Goal: Transaction & Acquisition: Purchase product/service

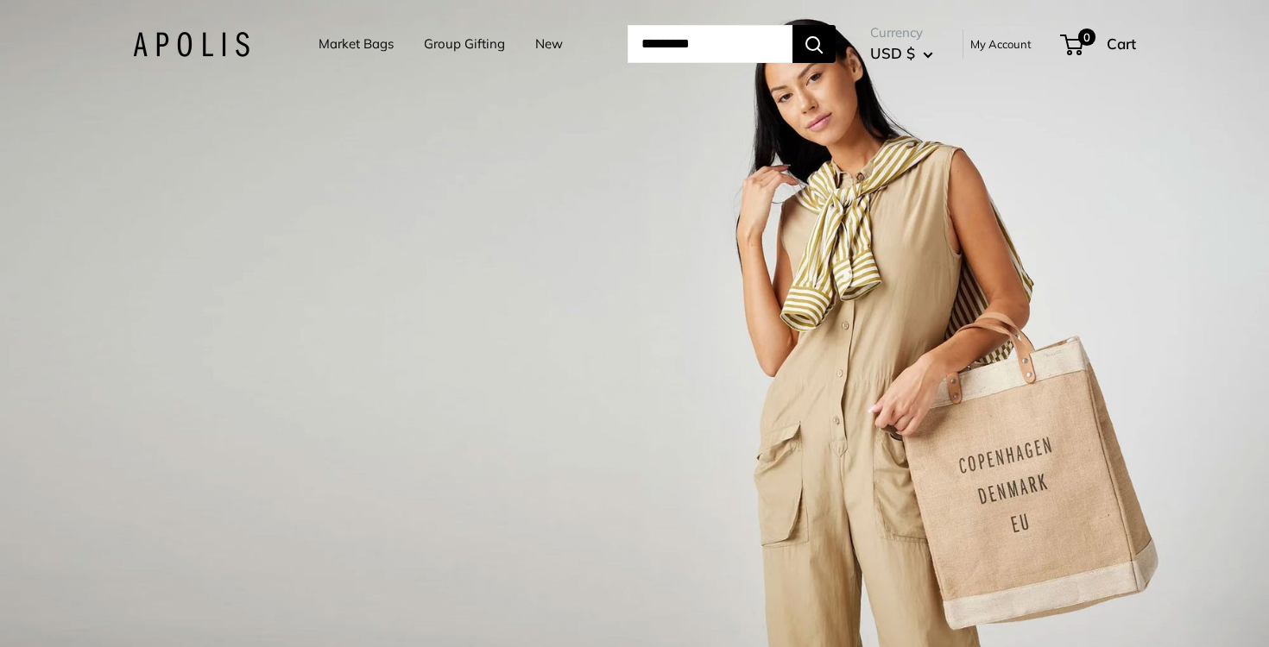
click at [535, 44] on link "New" at bounding box center [549, 44] width 28 height 24
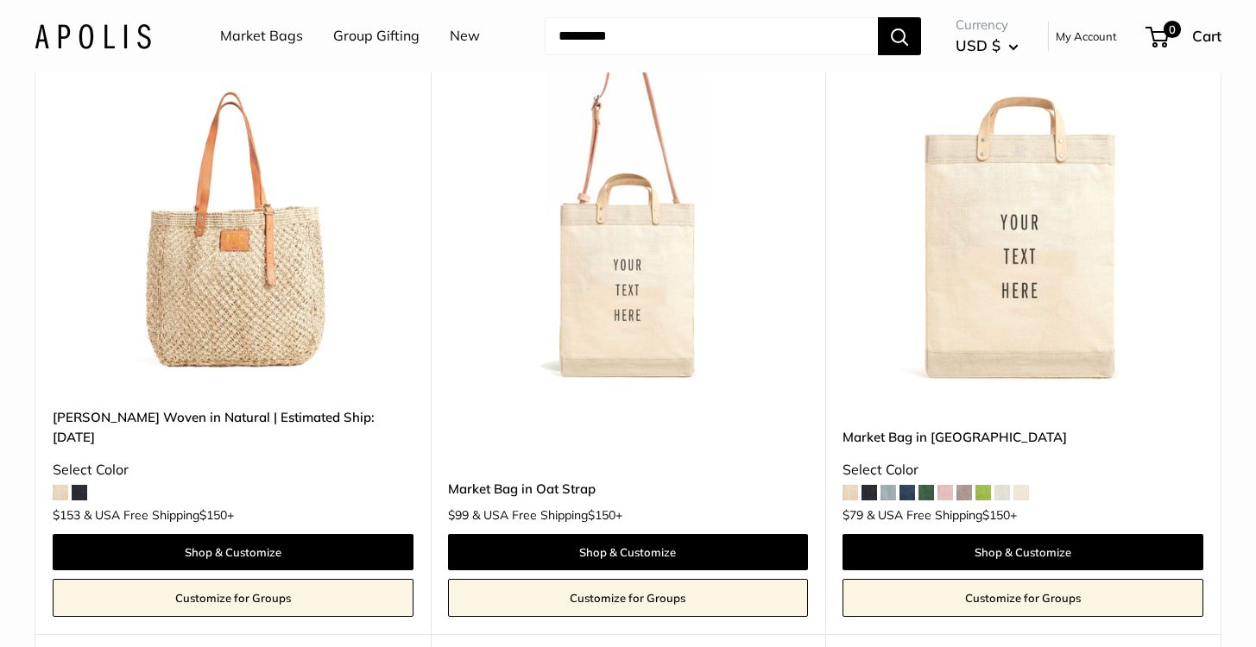
scroll to position [290, 0]
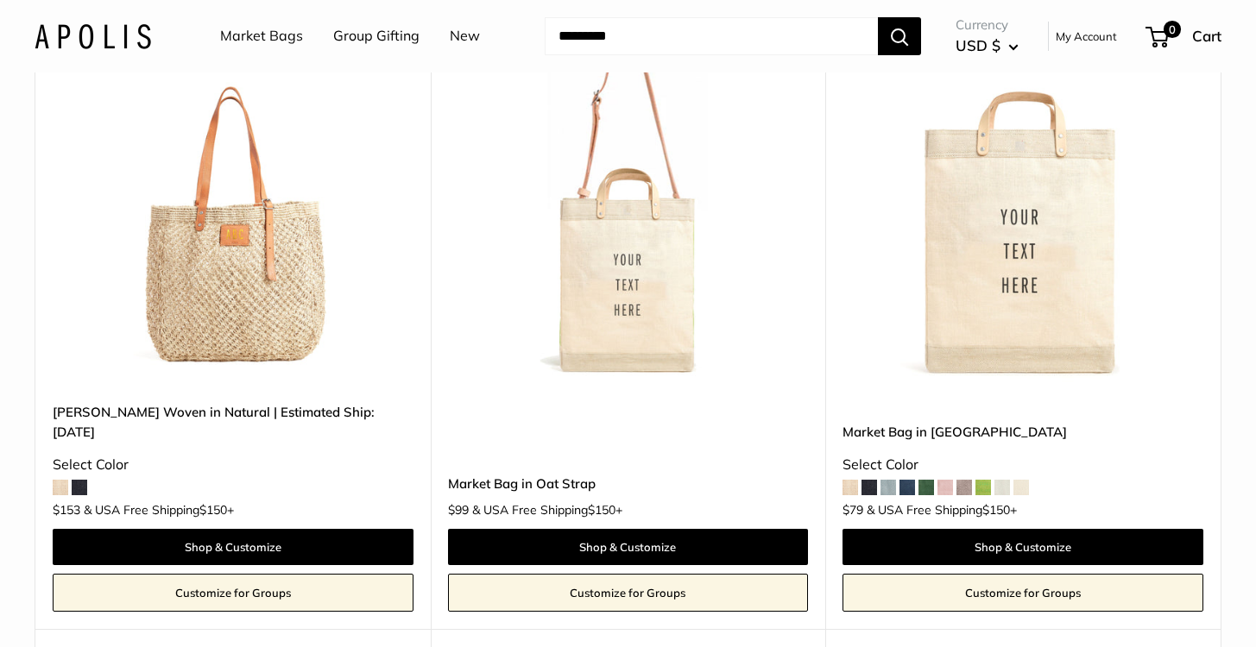
click at [80, 480] on span at bounding box center [80, 488] width 16 height 16
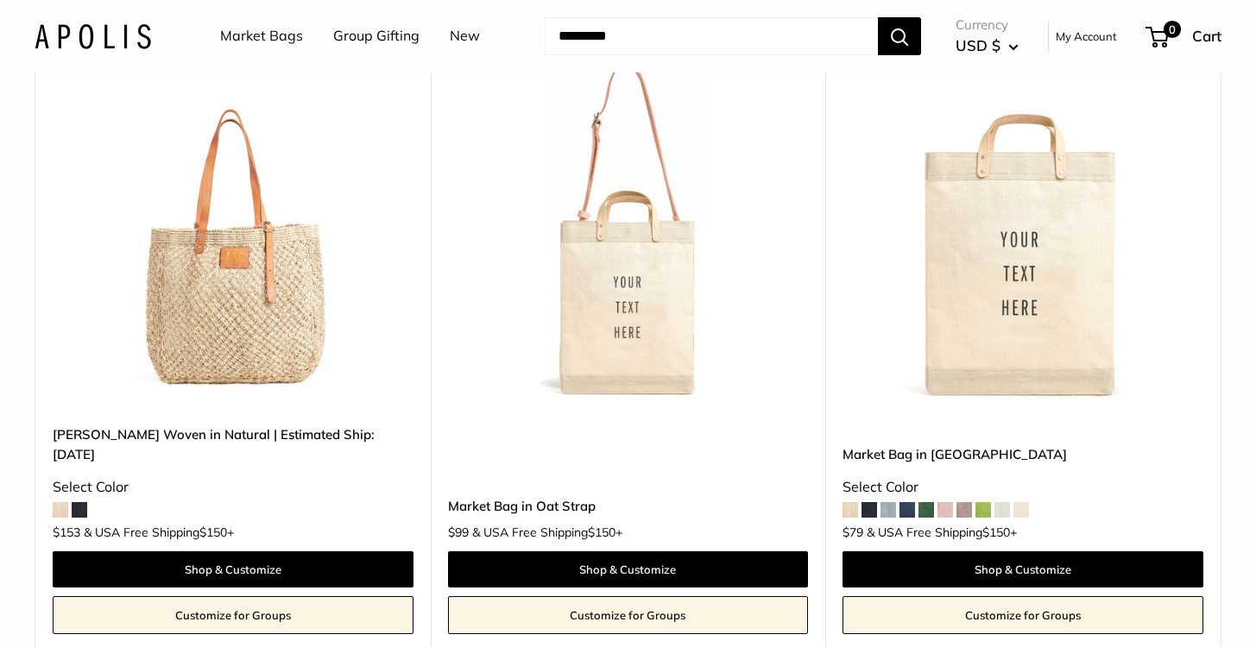
scroll to position [249, 0]
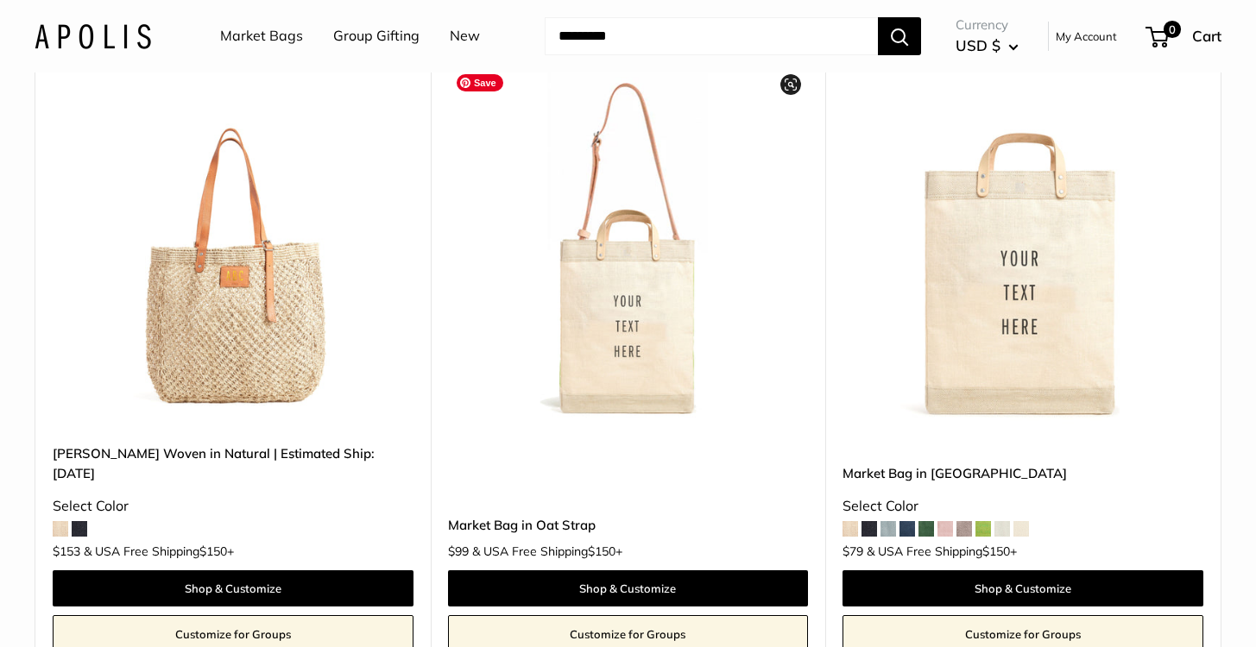
click at [0, 0] on img at bounding box center [0, 0] width 0 height 0
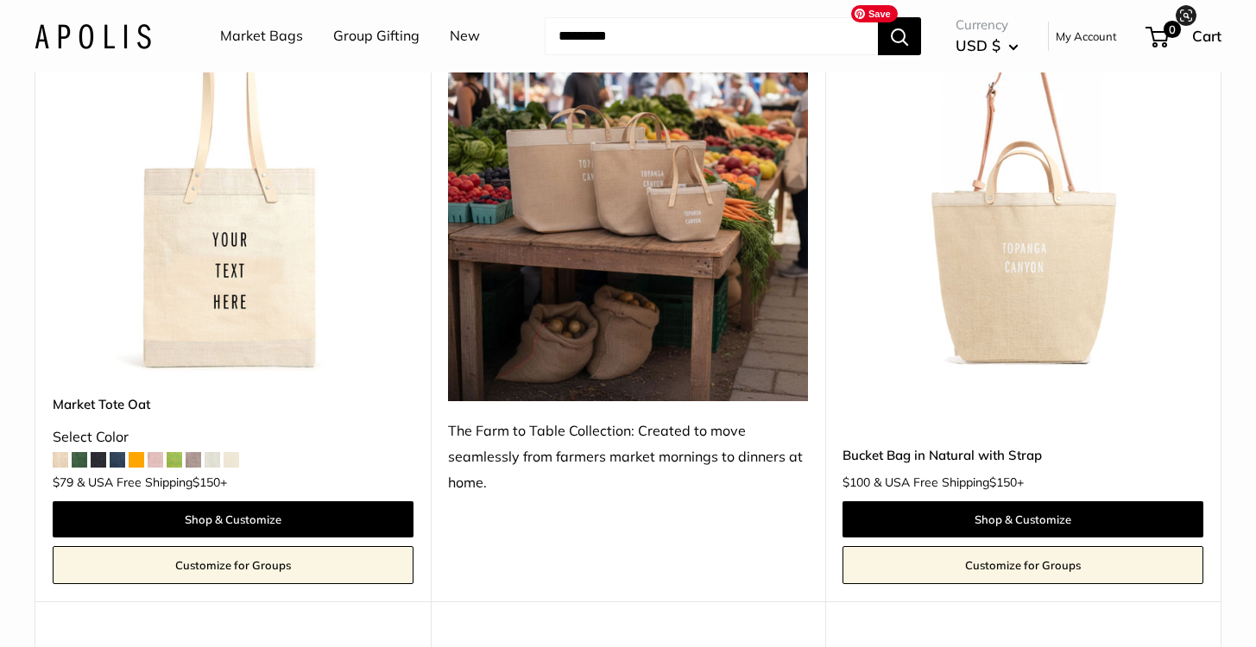
scroll to position [953, 0]
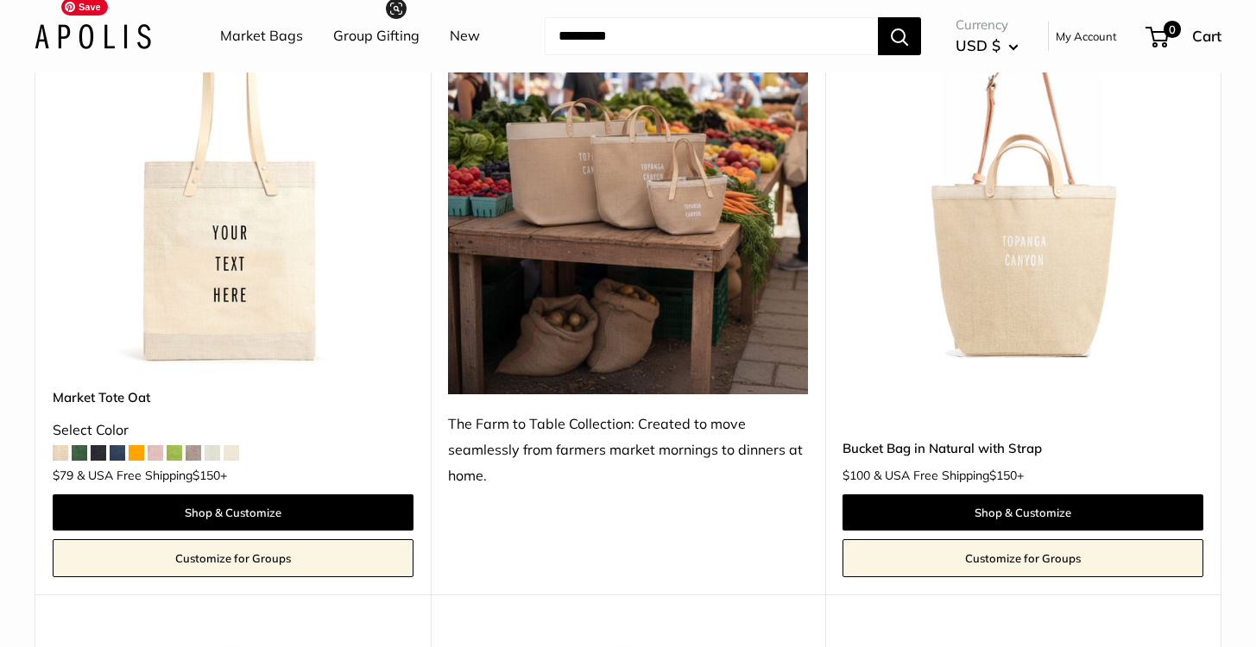
click at [0, 0] on img at bounding box center [0, 0] width 0 height 0
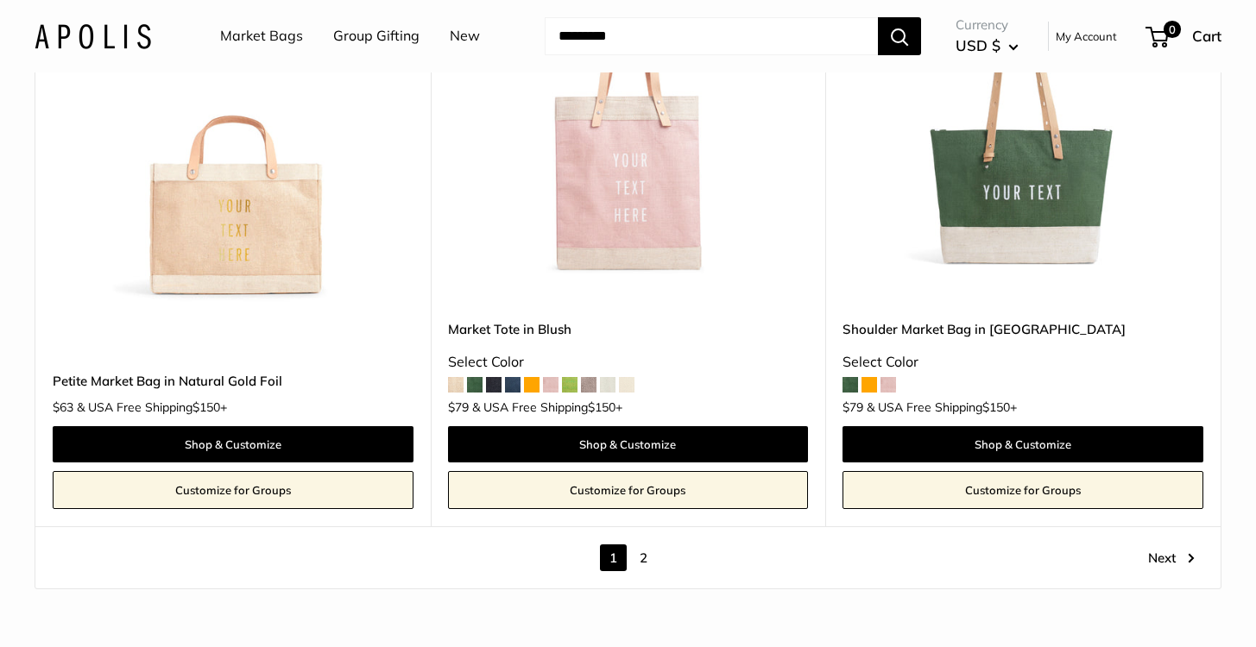
scroll to position [9527, 0]
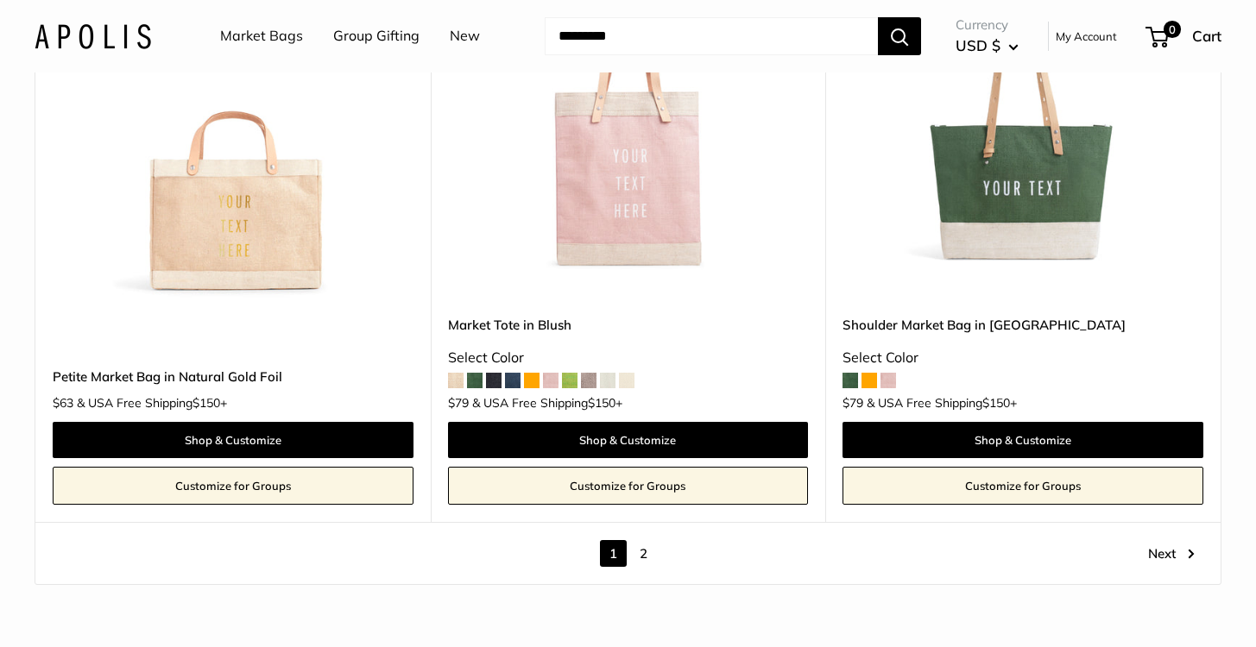
click at [1152, 543] on link "Next" at bounding box center [1171, 553] width 47 height 27
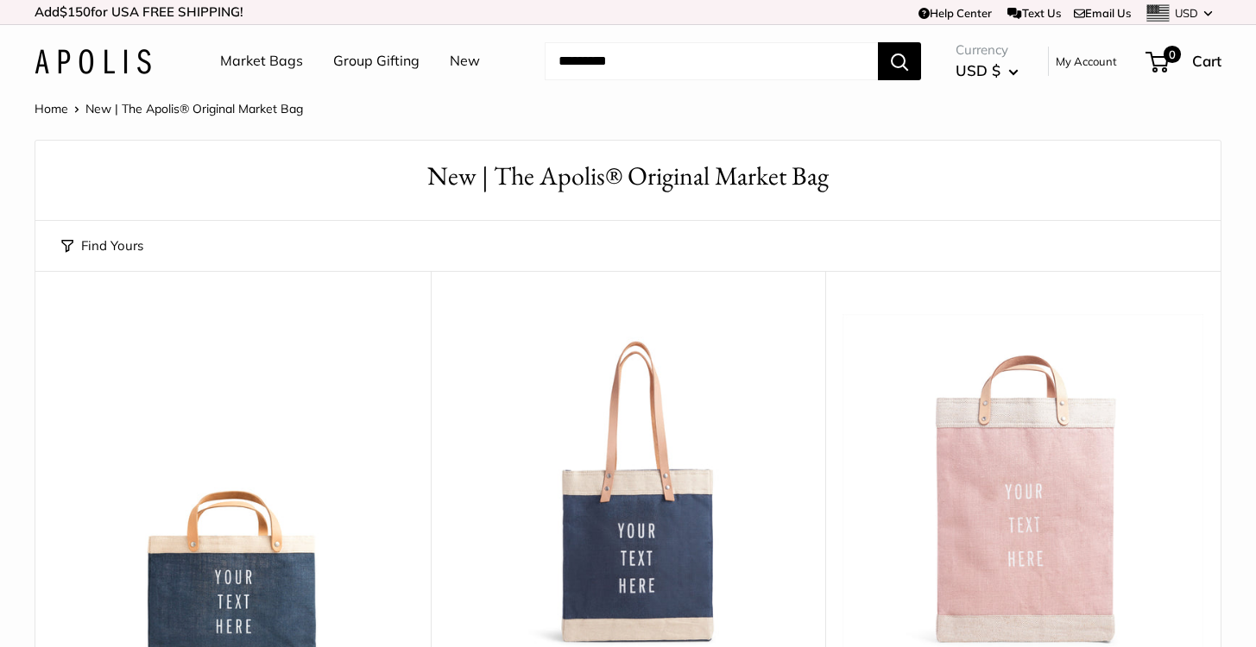
click at [246, 63] on link "Market Bags" at bounding box center [261, 61] width 83 height 26
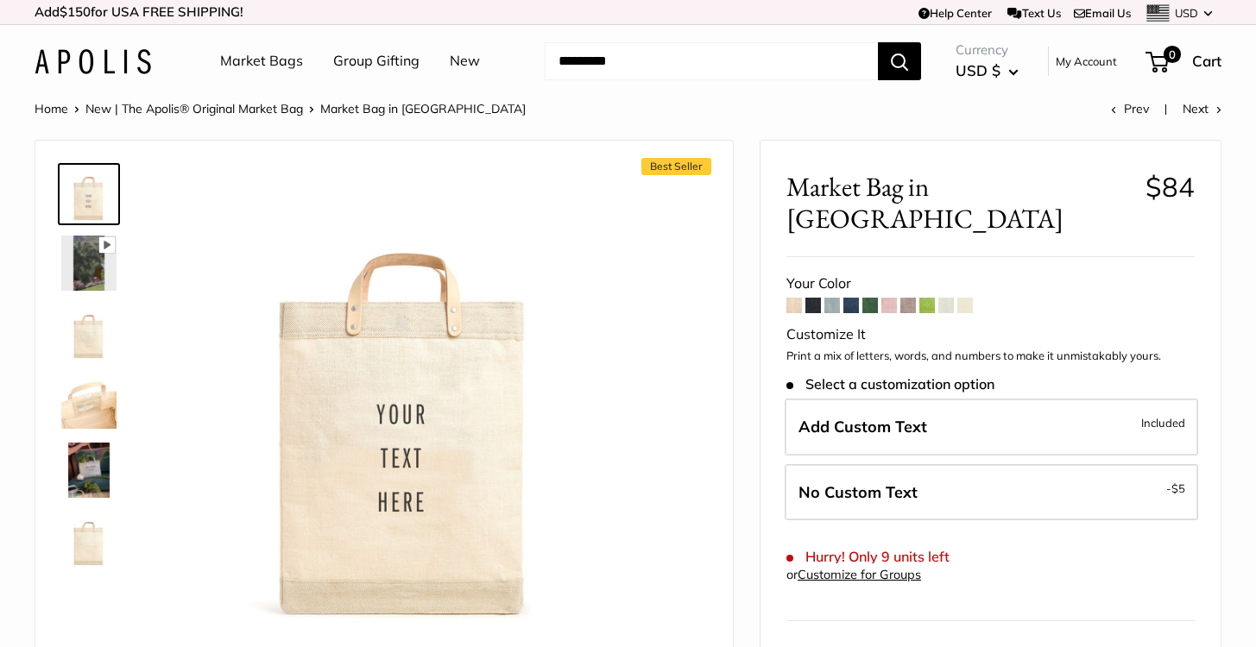
click at [930, 298] on span at bounding box center [927, 306] width 16 height 16
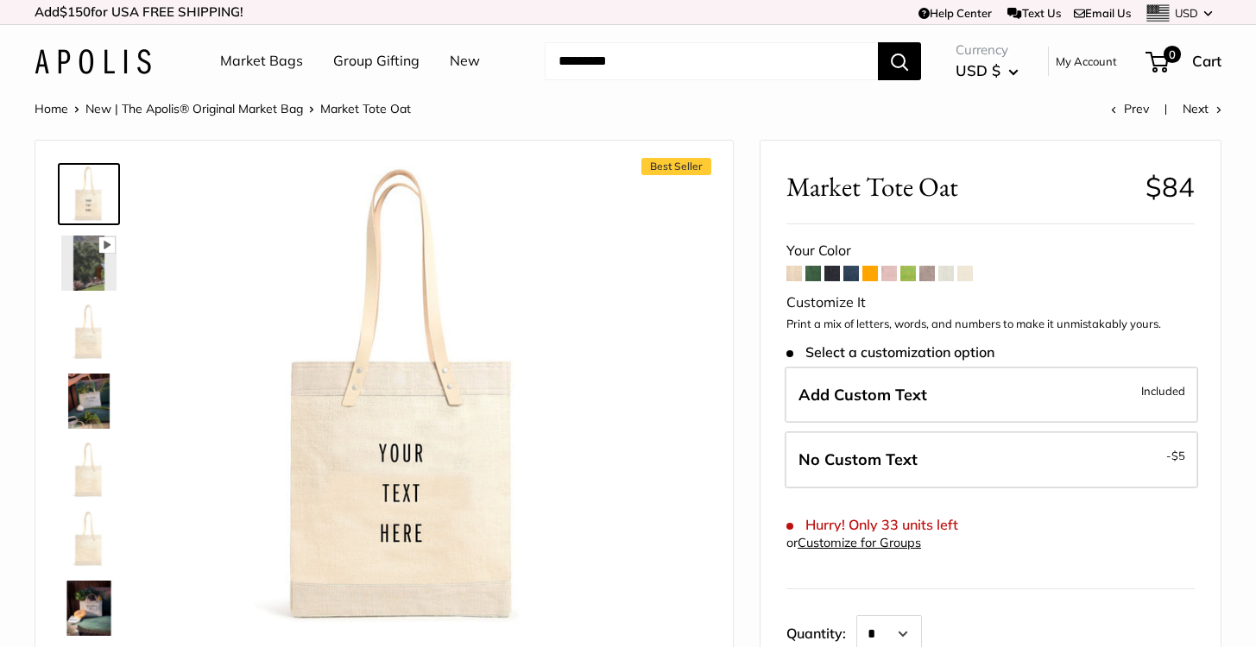
click at [867, 276] on span at bounding box center [870, 274] width 16 height 16
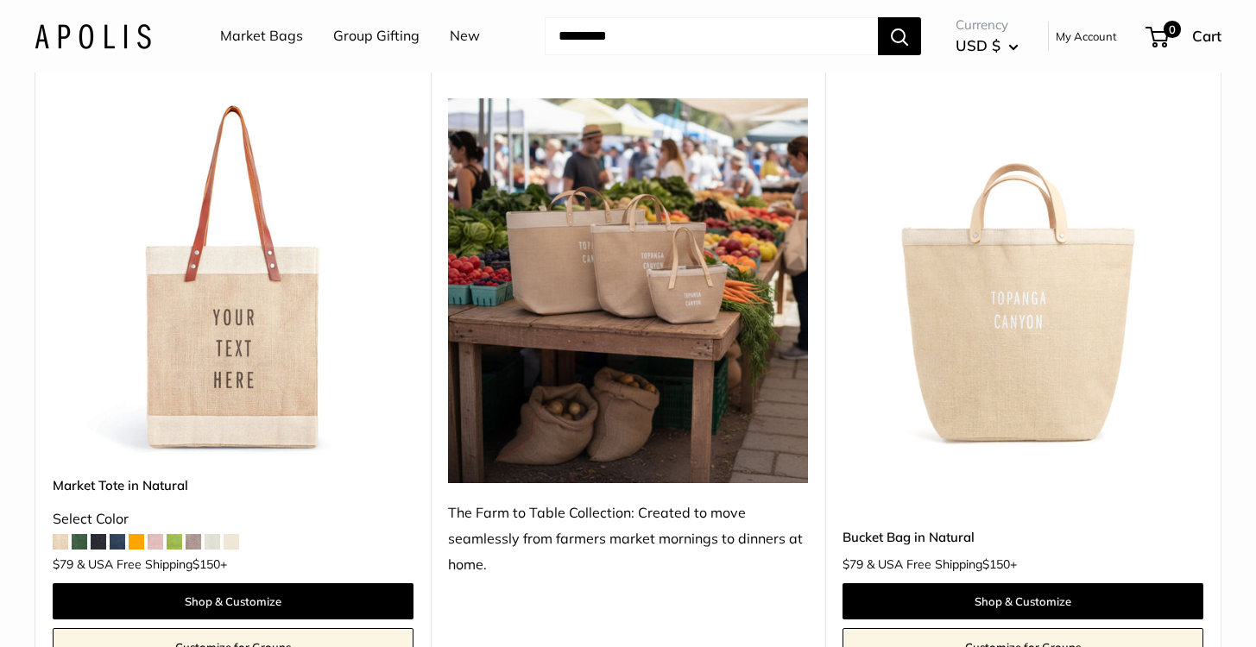
scroll to position [1615, 0]
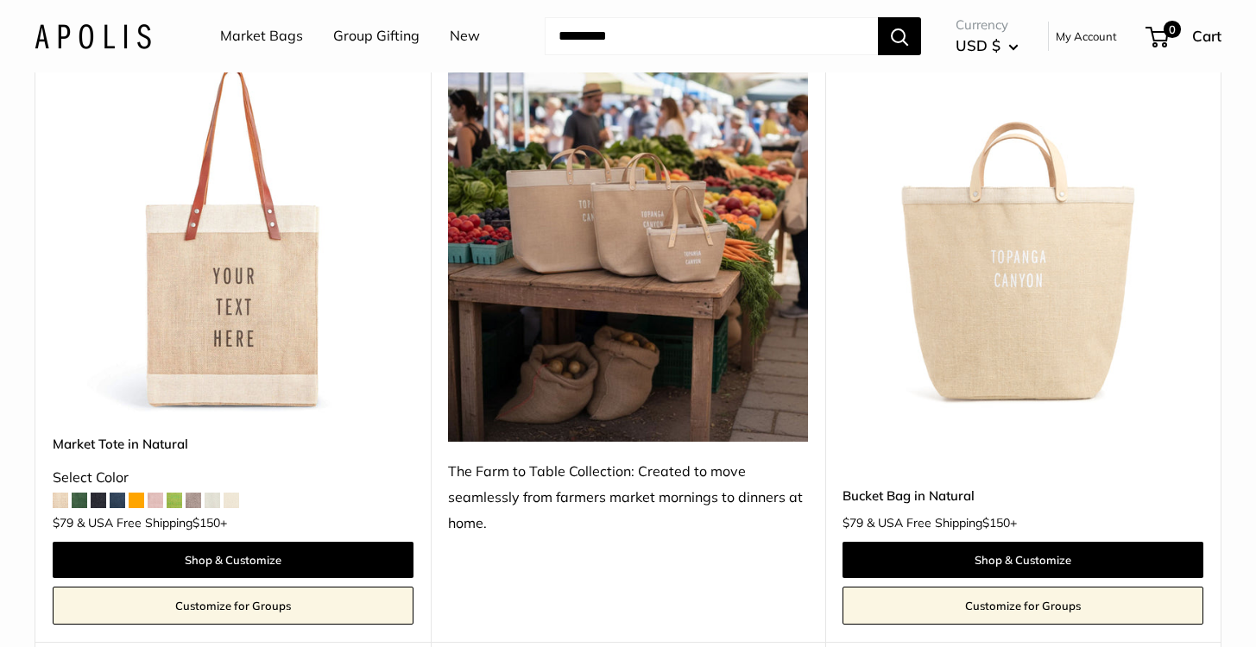
click at [137, 493] on span at bounding box center [137, 501] width 16 height 16
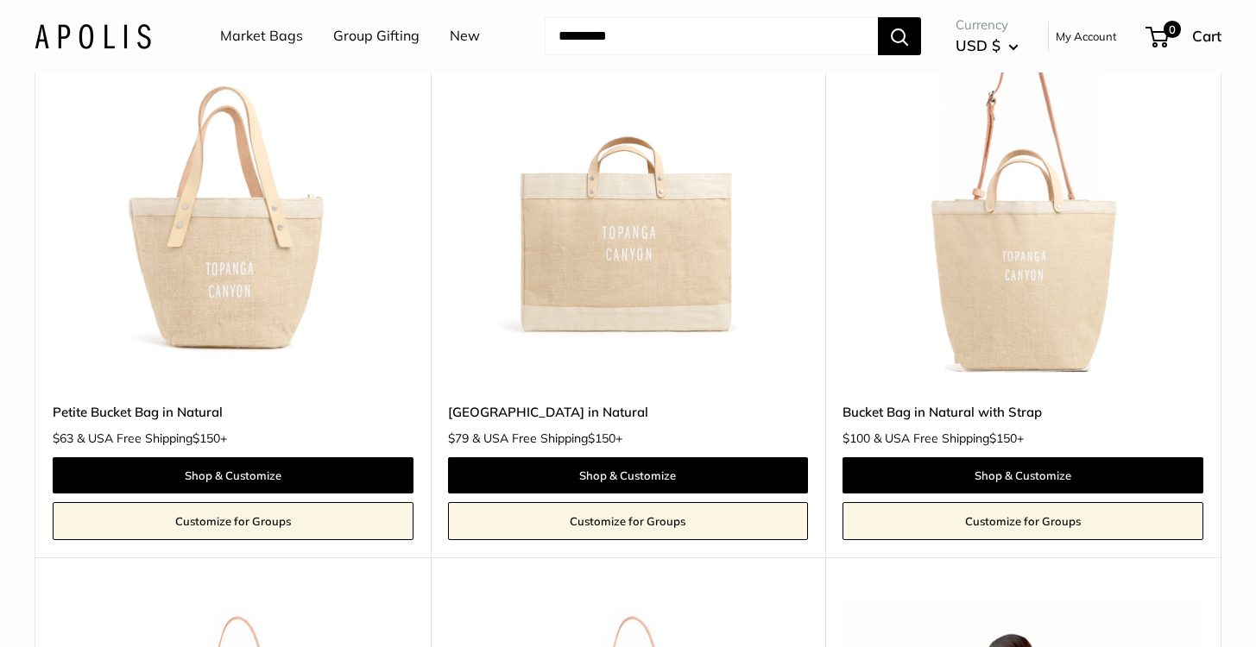
scroll to position [2278, 0]
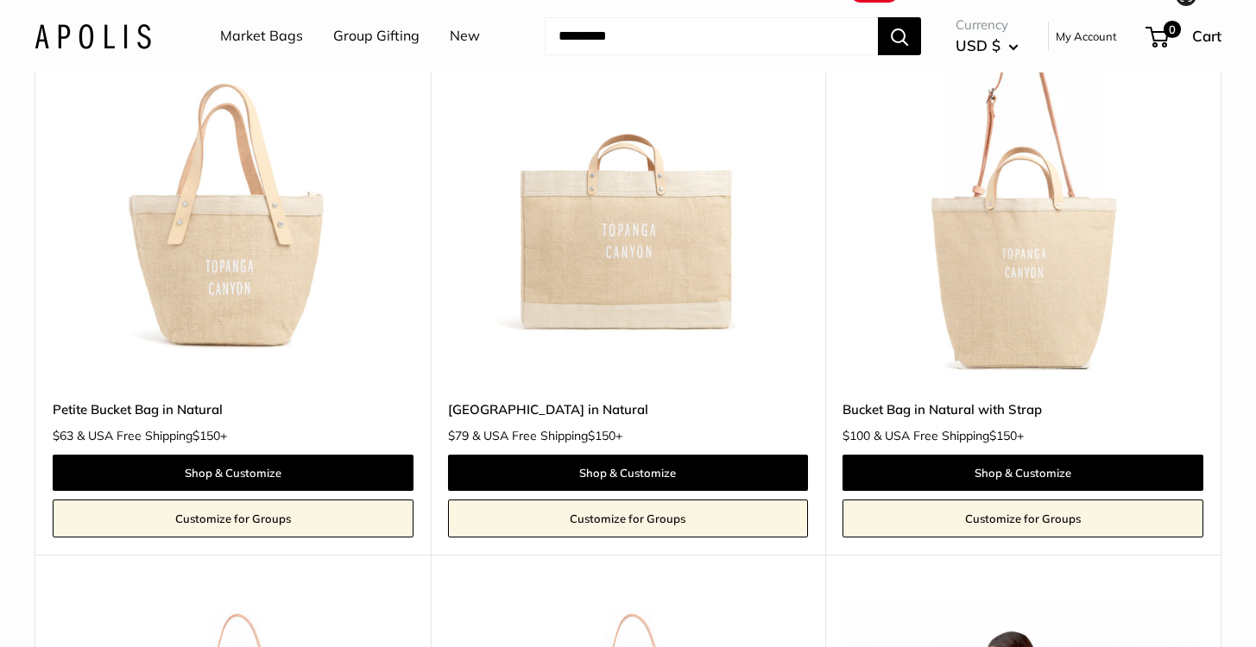
click at [0, 0] on img at bounding box center [0, 0] width 0 height 0
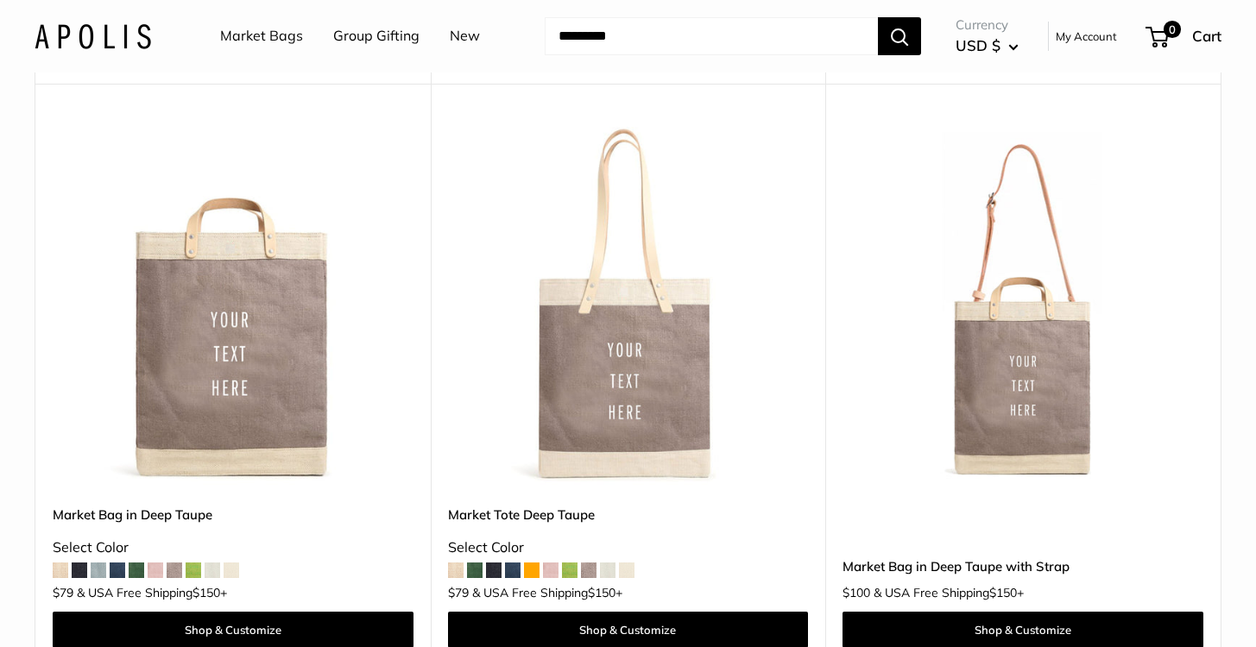
scroll to position [7655, 0]
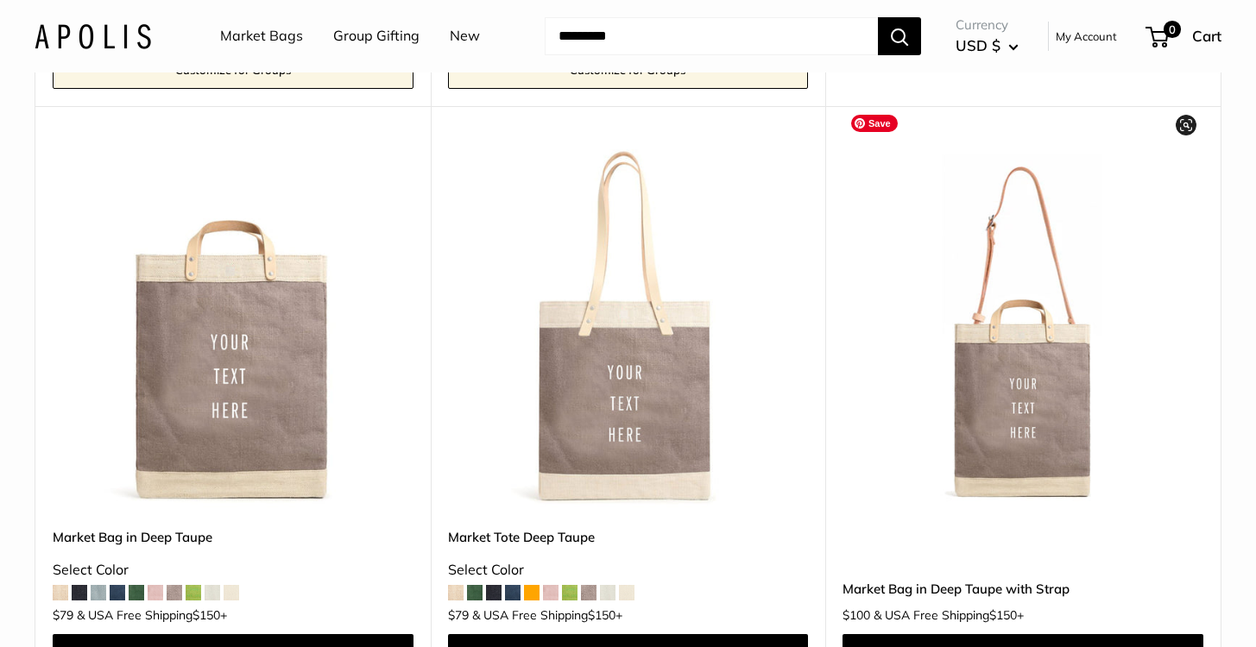
click at [0, 0] on img at bounding box center [0, 0] width 0 height 0
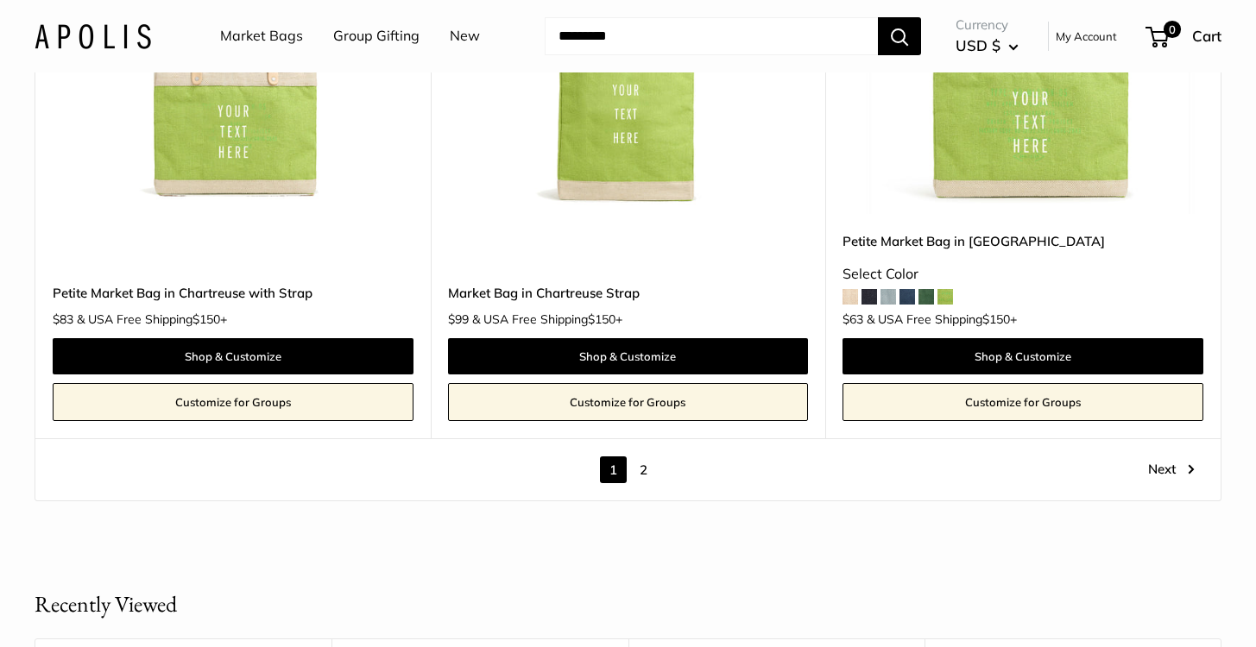
scroll to position [9847, 0]
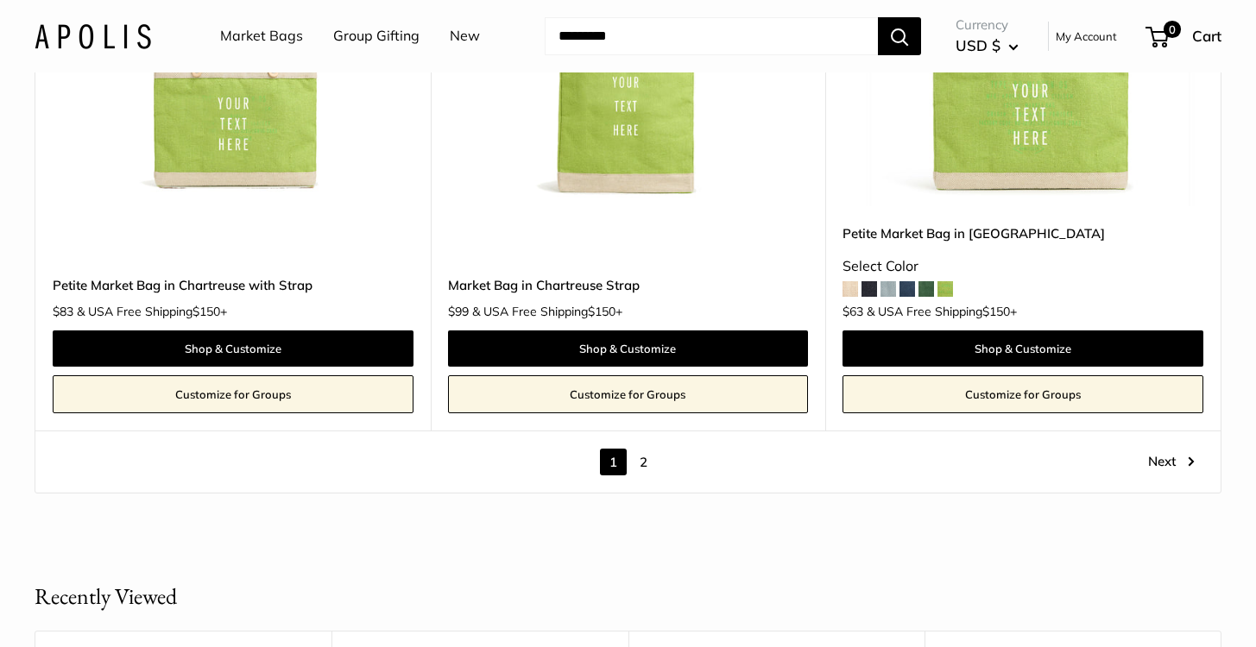
click at [1163, 449] on link "Next" at bounding box center [1171, 462] width 47 height 27
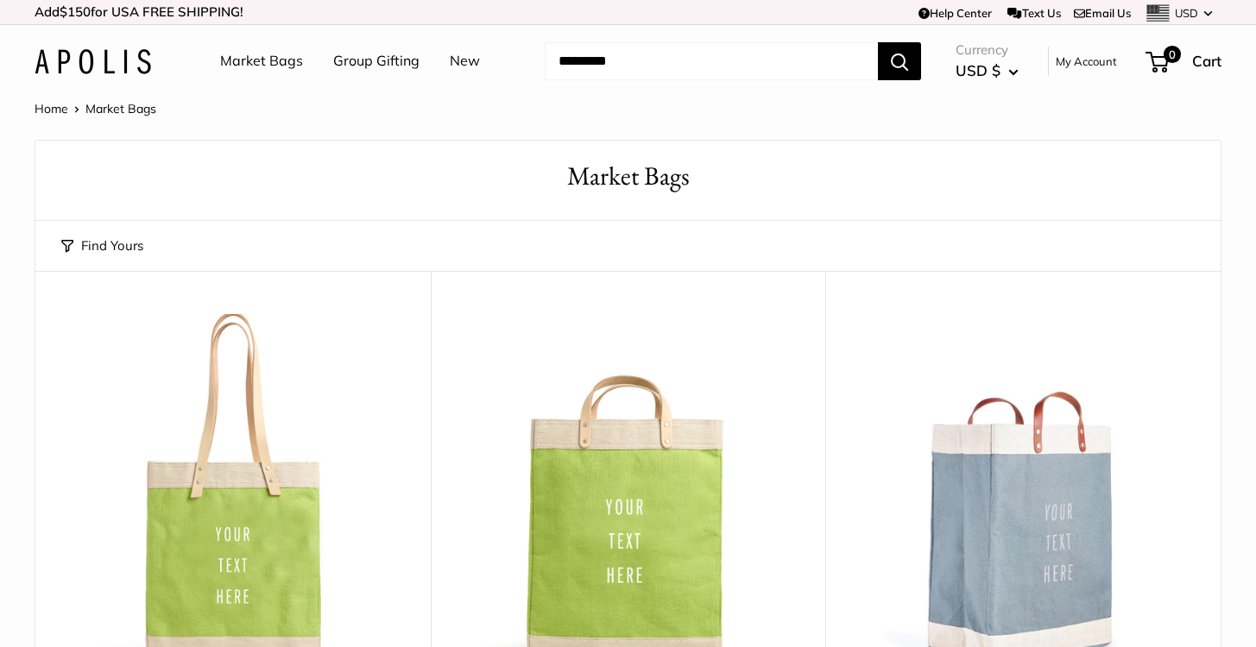
click at [58, 110] on link "Home" at bounding box center [52, 109] width 34 height 16
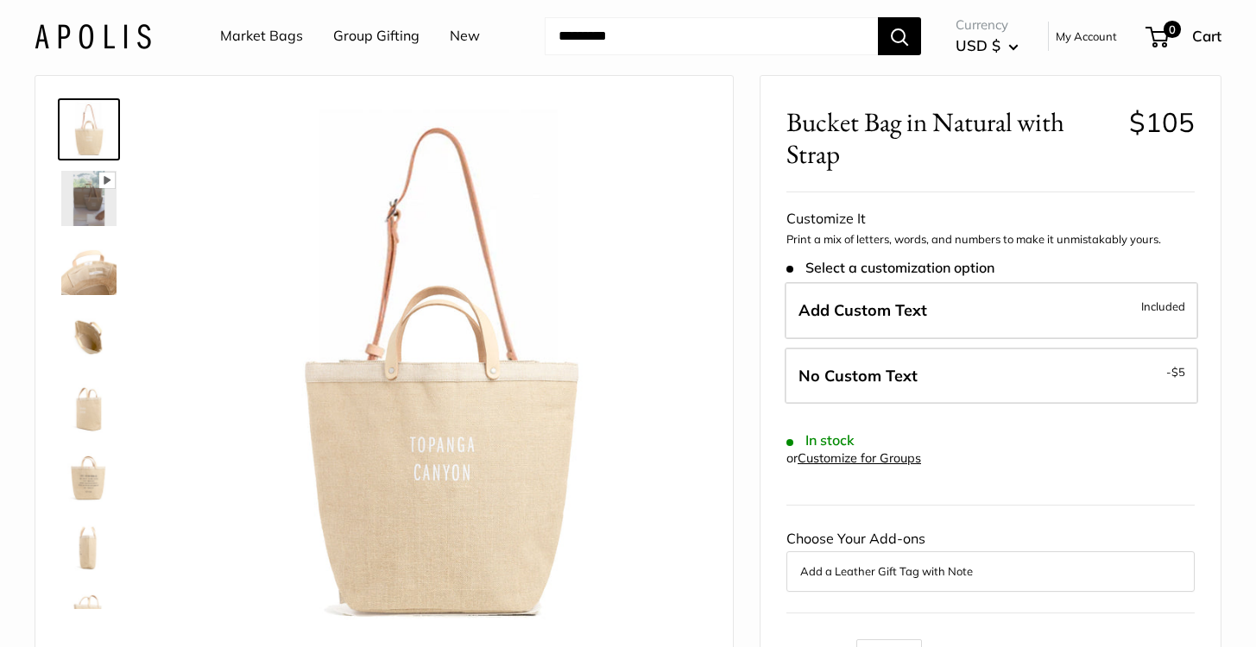
scroll to position [41, 0]
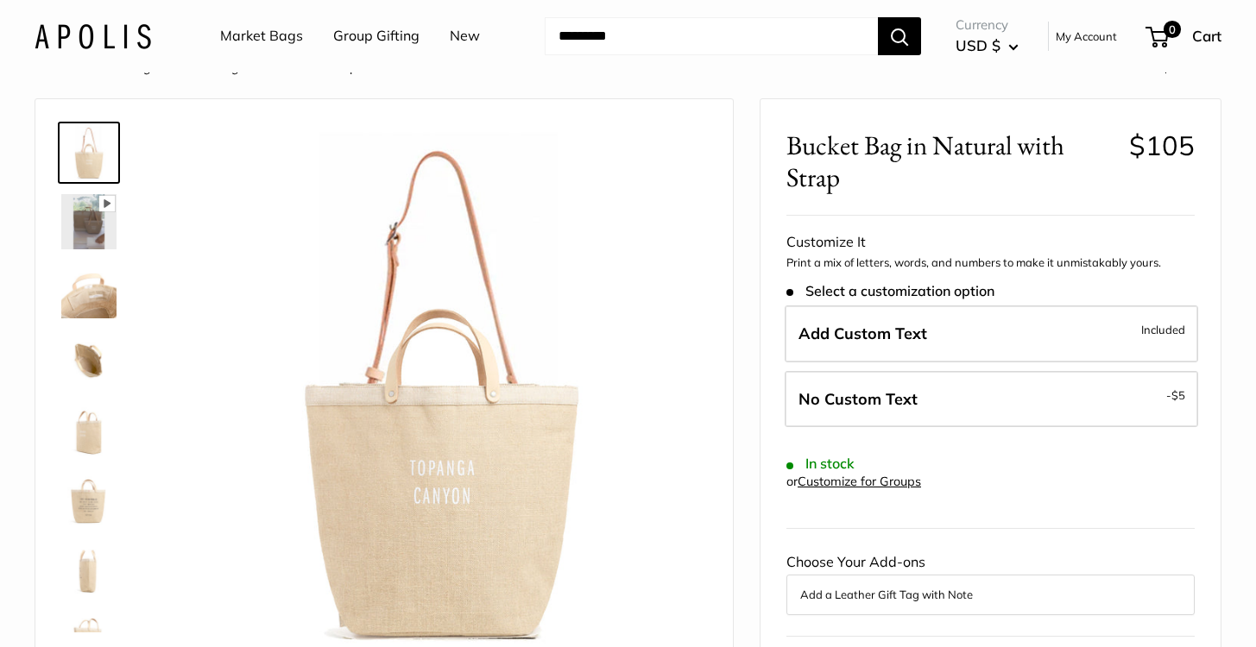
click at [1040, 481] on form "Customize It Print a mix of letters, words, and numbers to make it unmistakably…" at bounding box center [990, 522] width 408 height 584
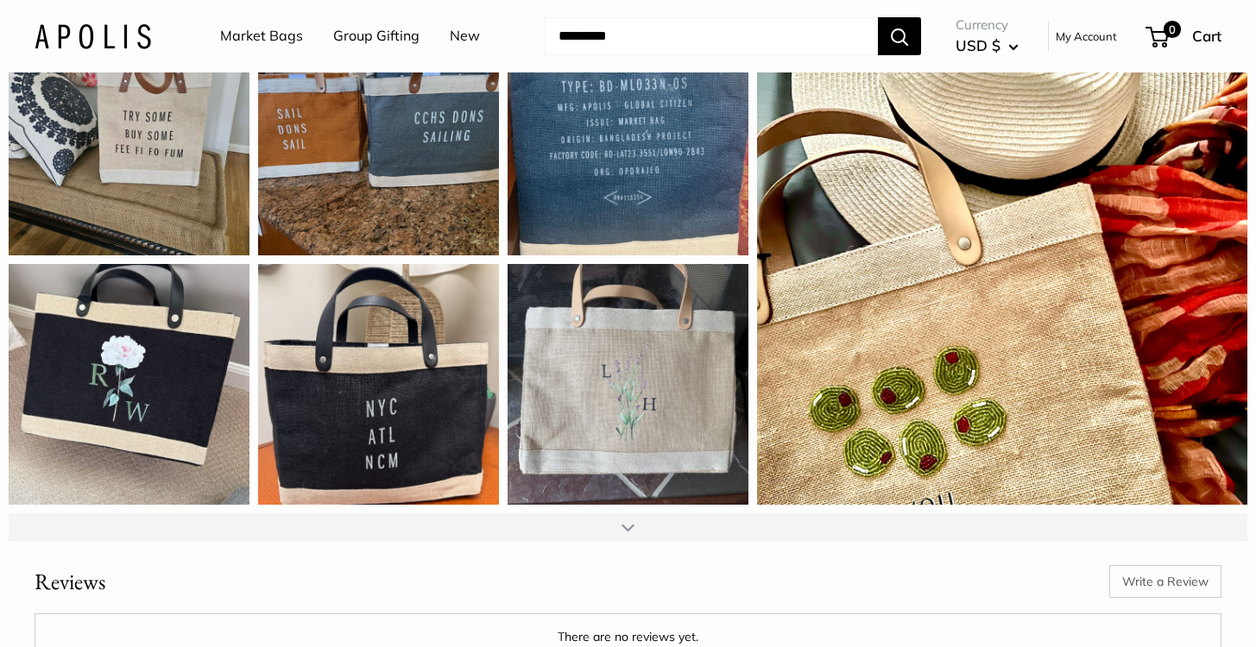
scroll to position [2112, 0]
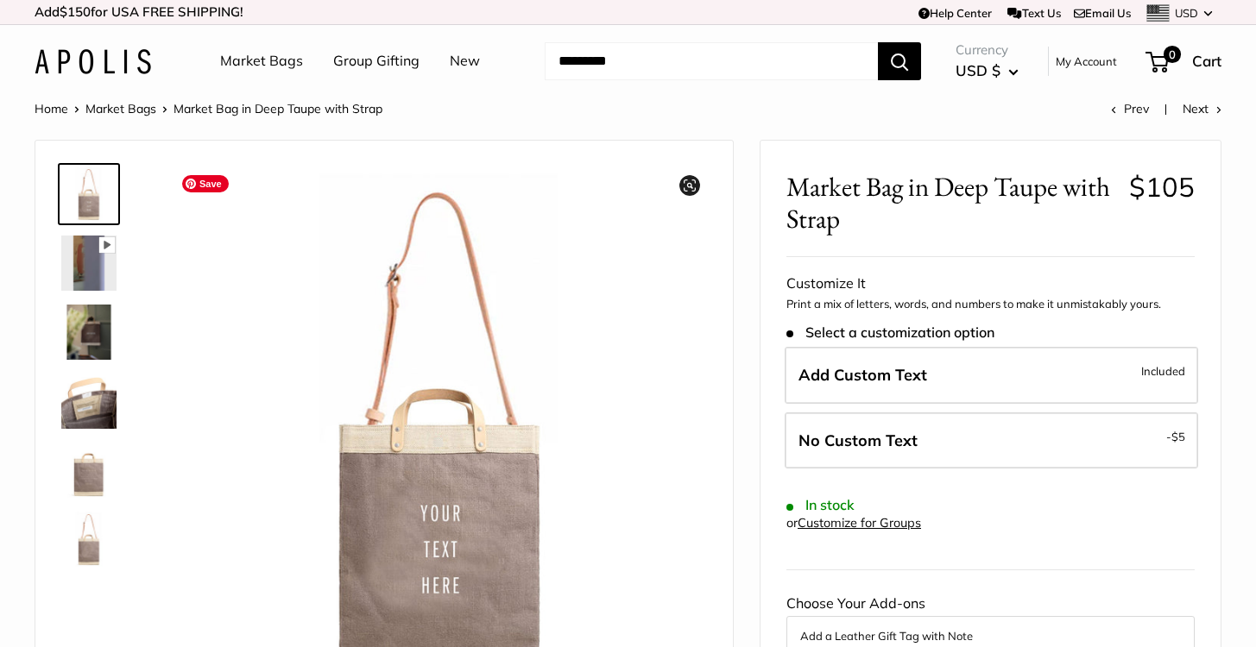
click at [78, 406] on img at bounding box center [88, 401] width 55 height 55
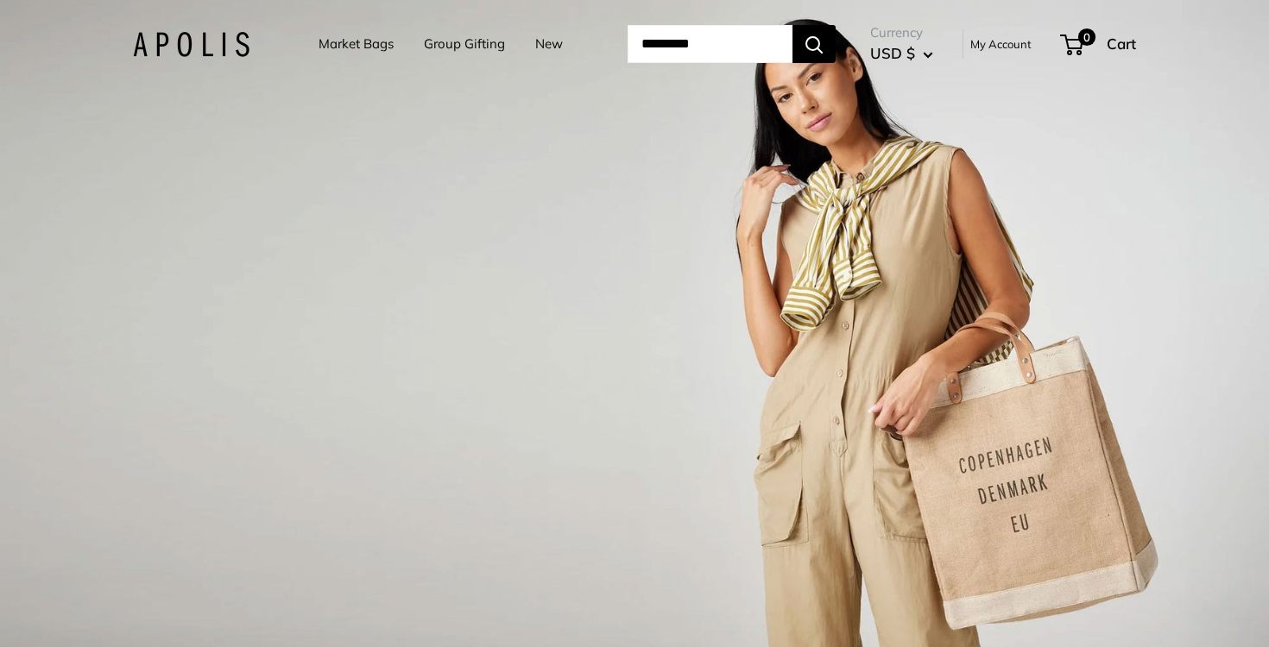
click at [1060, 295] on div "1 / 3" at bounding box center [634, 323] width 1269 height 647
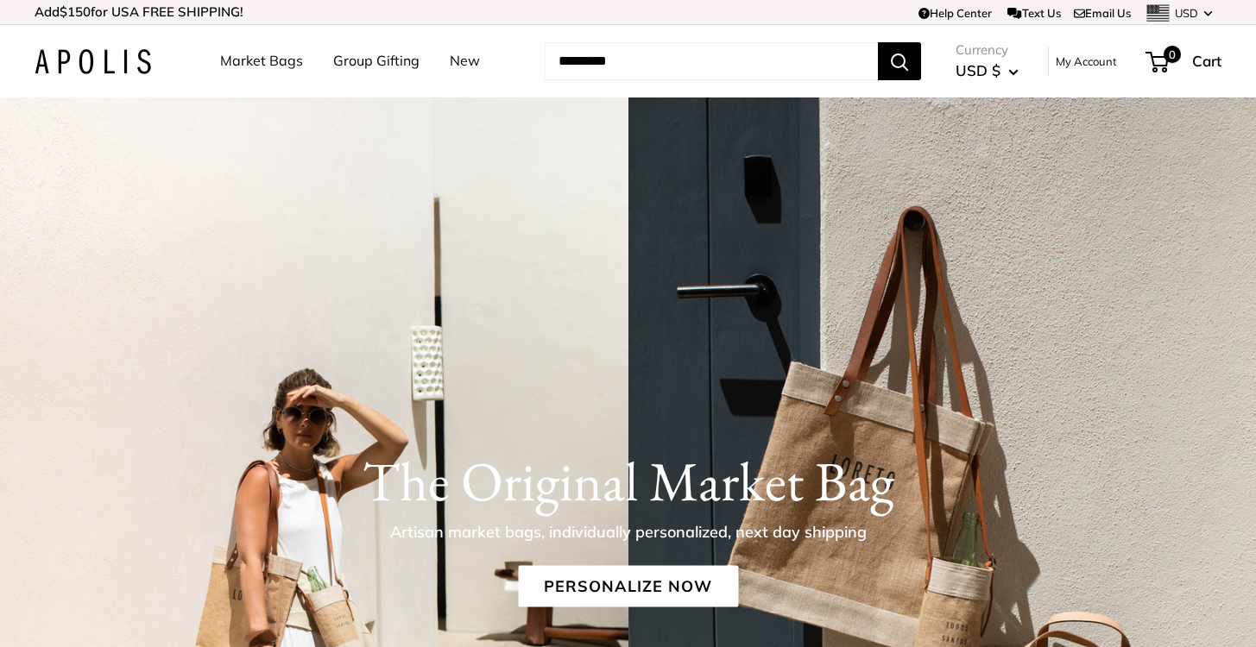
click at [105, 68] on img at bounding box center [93, 61] width 116 height 25
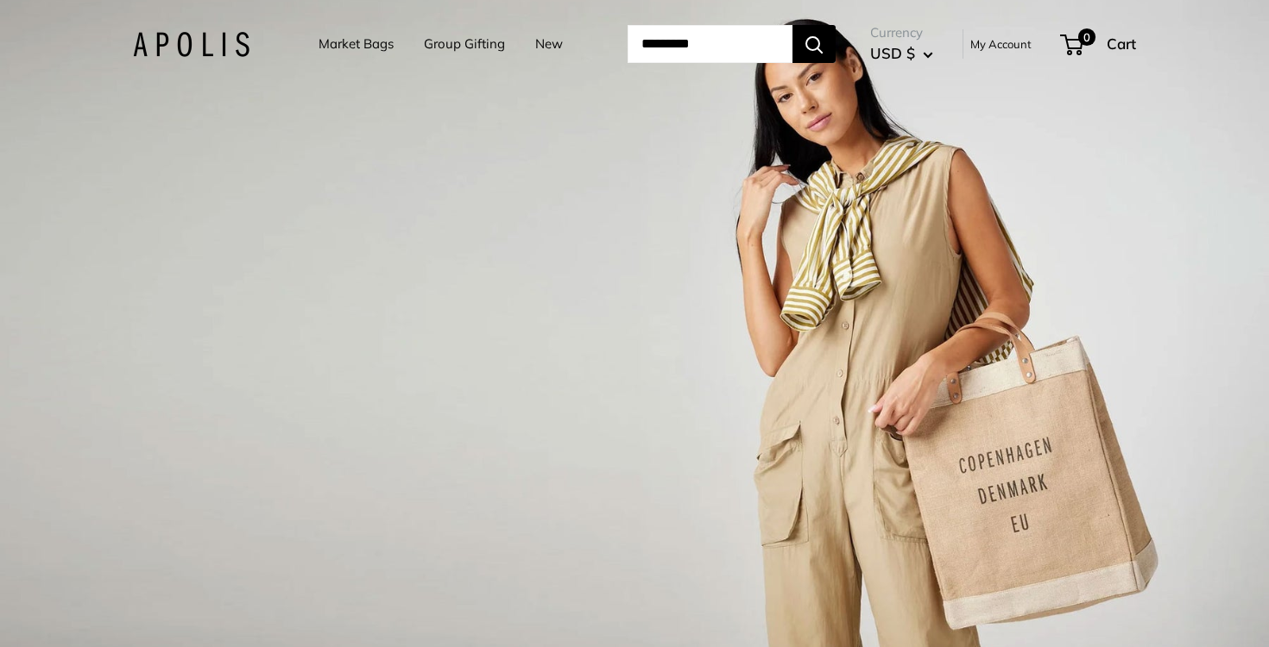
click at [1031, 511] on div "1 / 3" at bounding box center [634, 323] width 1269 height 647
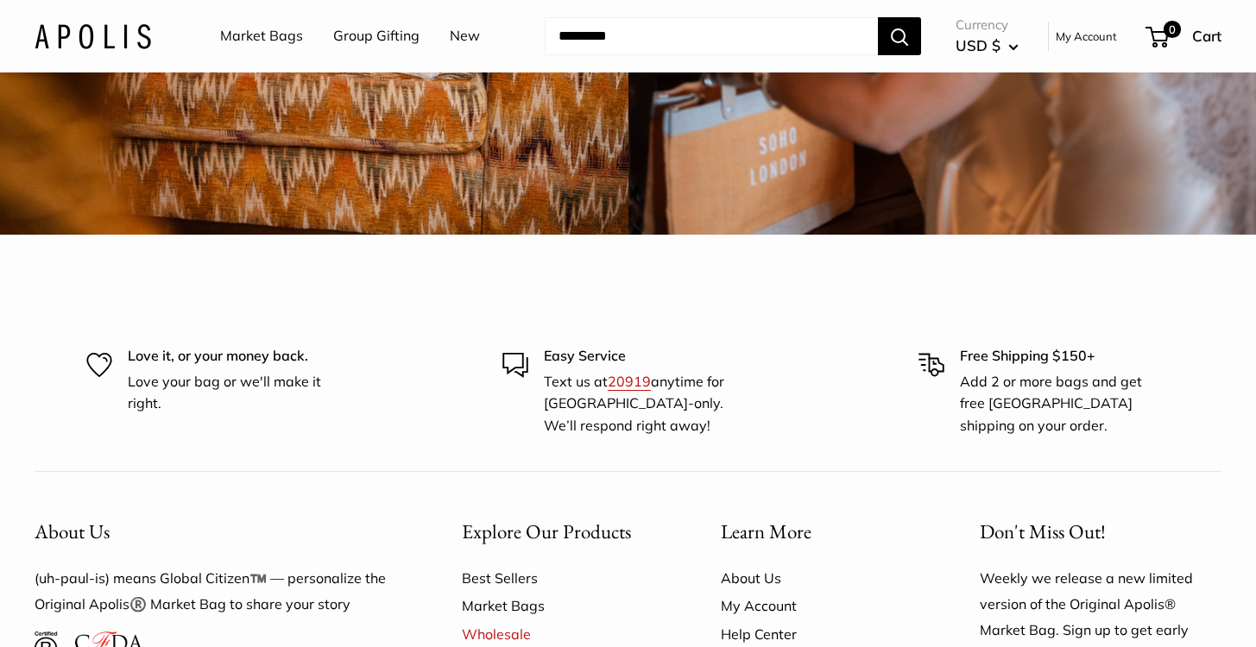
scroll to position [4298, 0]
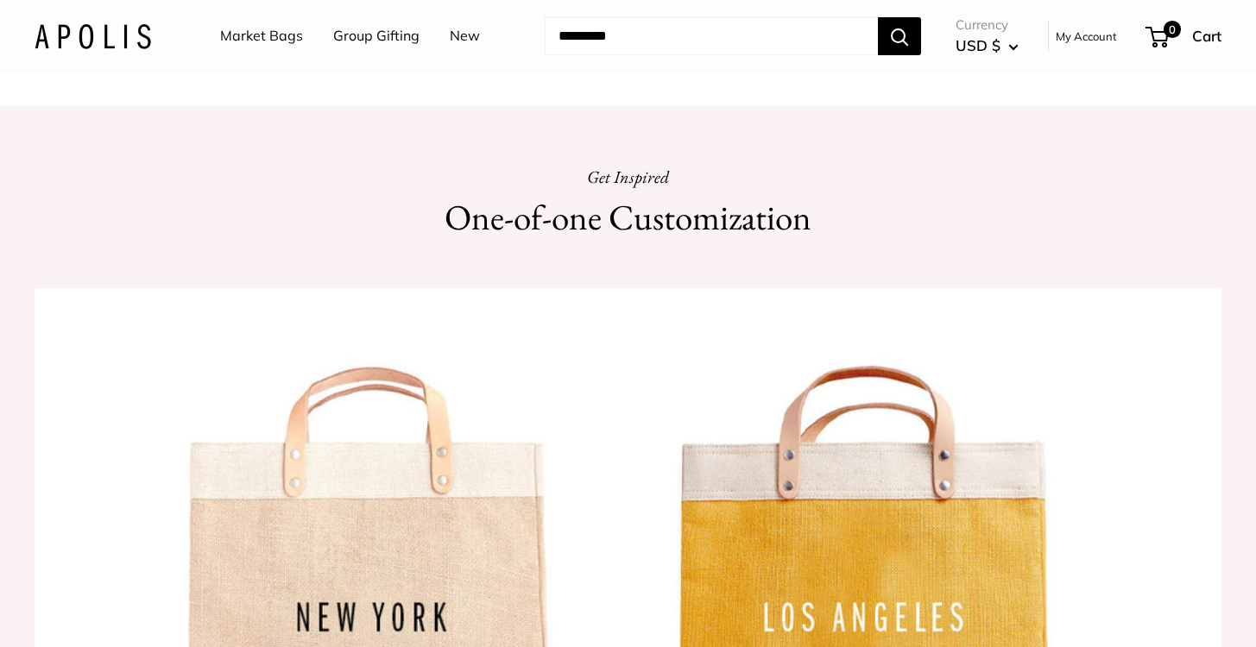
scroll to position [0, 0]
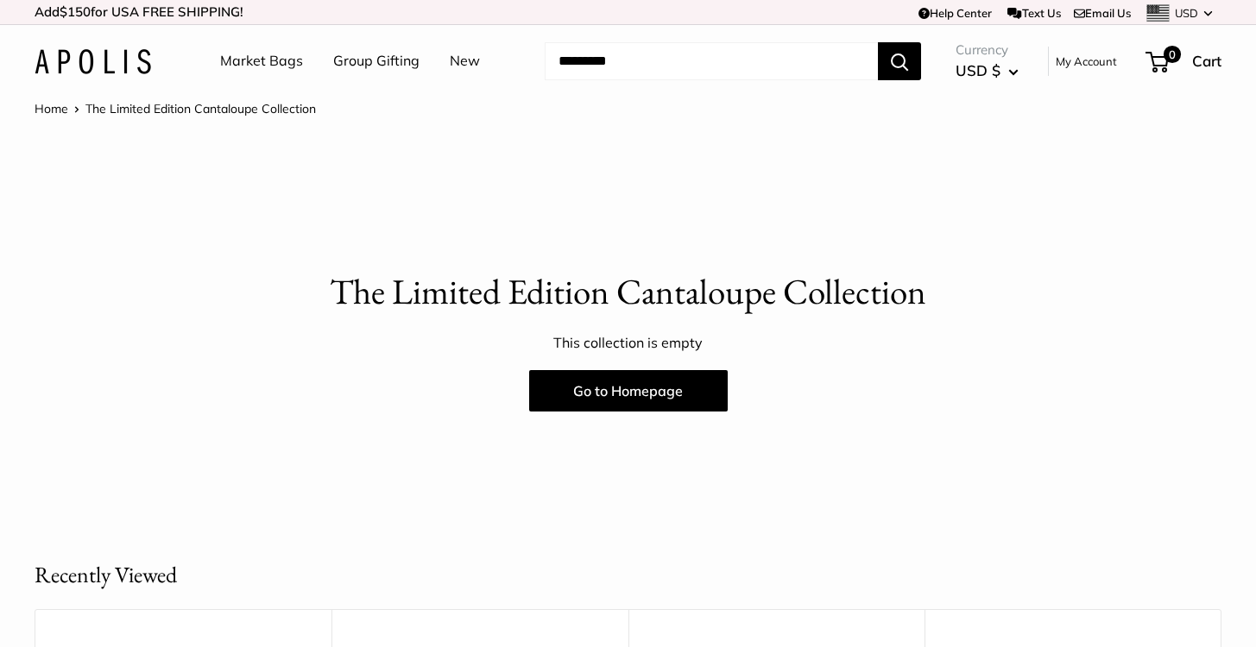
click at [444, 295] on p "The Limited Edition Cantaloupe Collection" at bounding box center [628, 292] width 1187 height 51
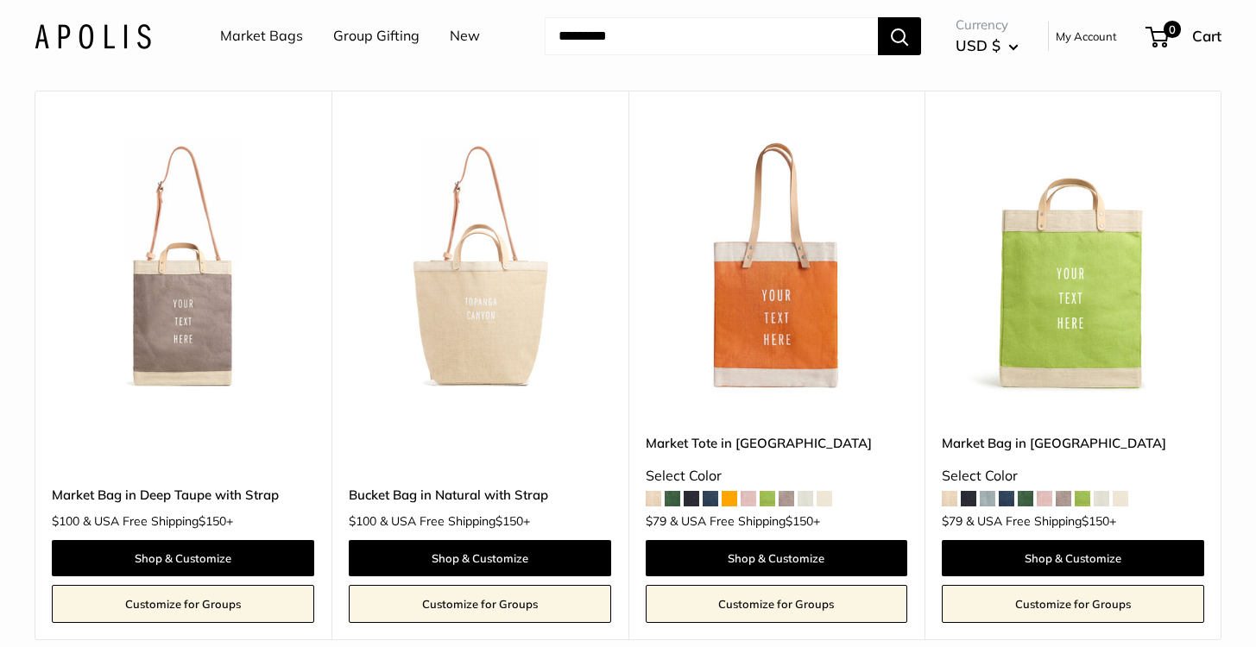
scroll to position [580, 0]
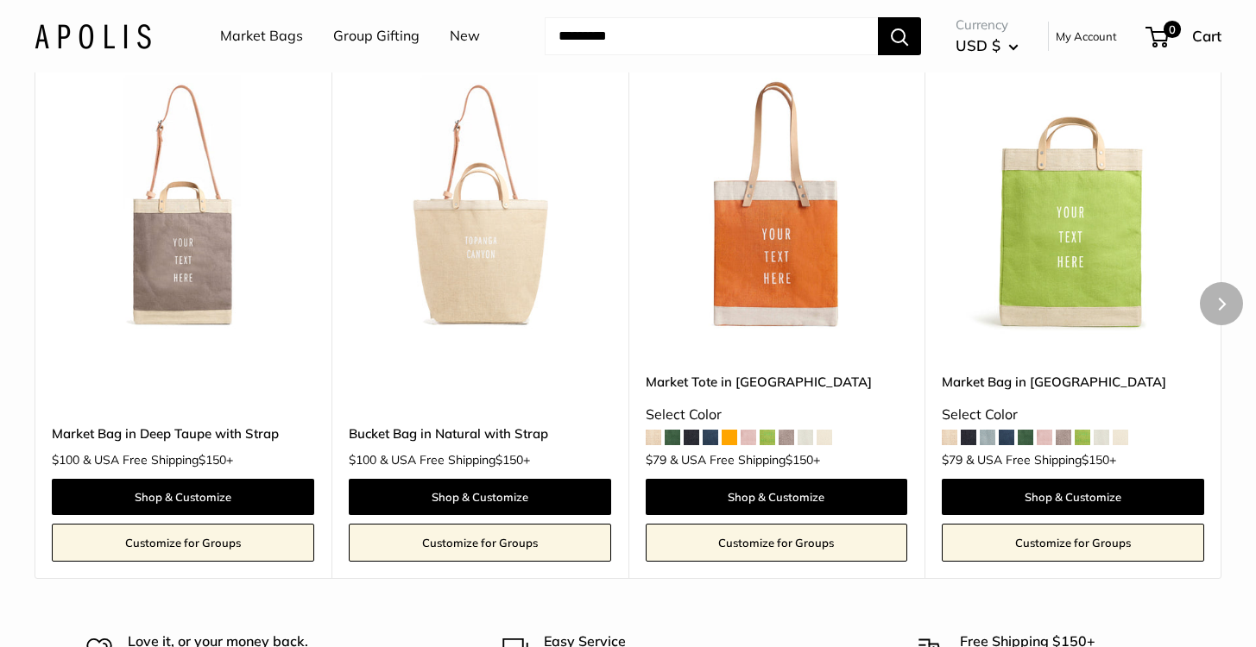
click at [732, 438] on span at bounding box center [729, 438] width 16 height 16
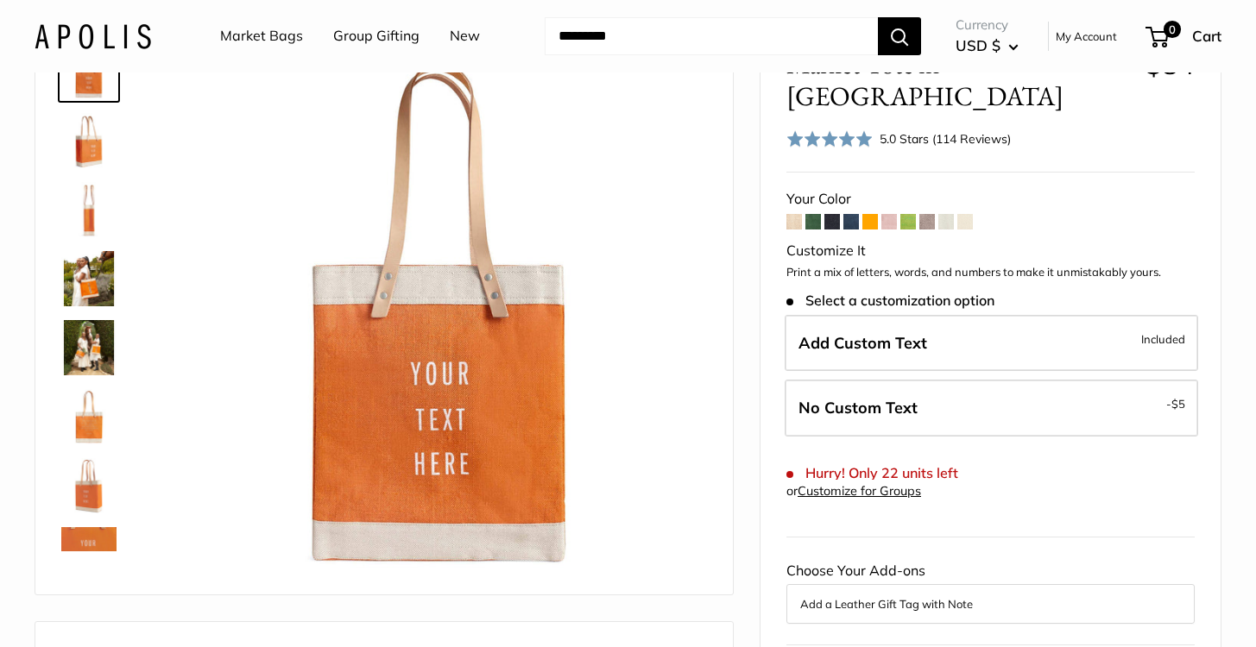
scroll to position [166, 0]
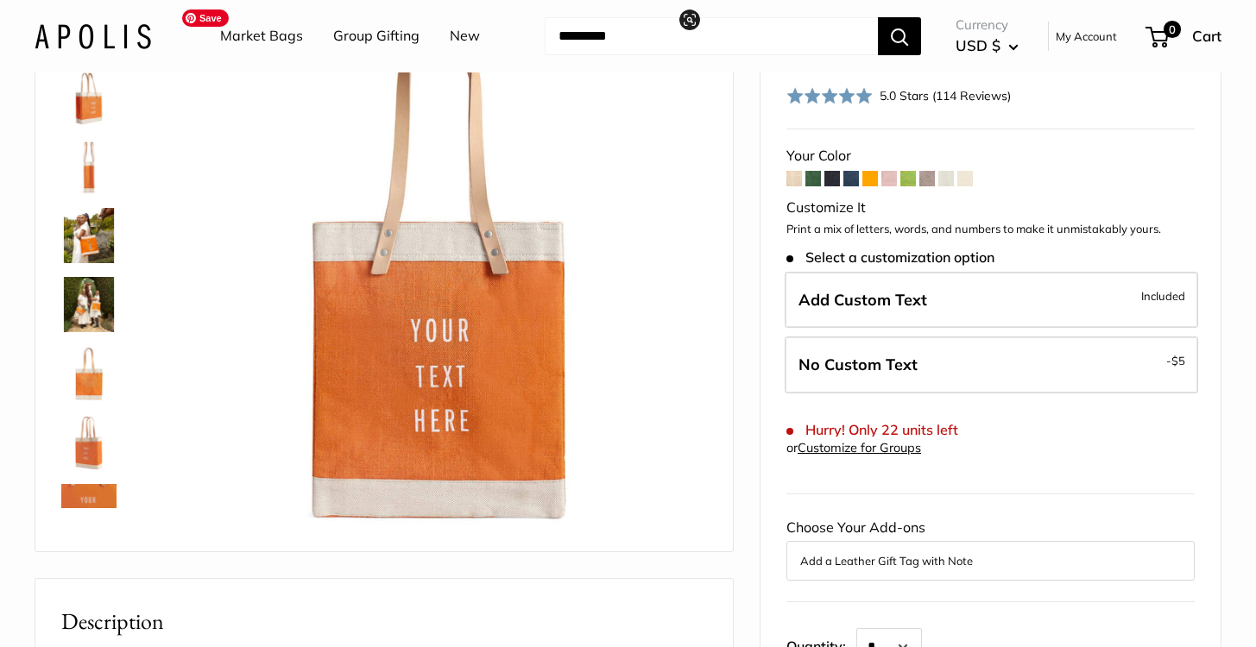
click at [81, 240] on img at bounding box center [88, 235] width 55 height 55
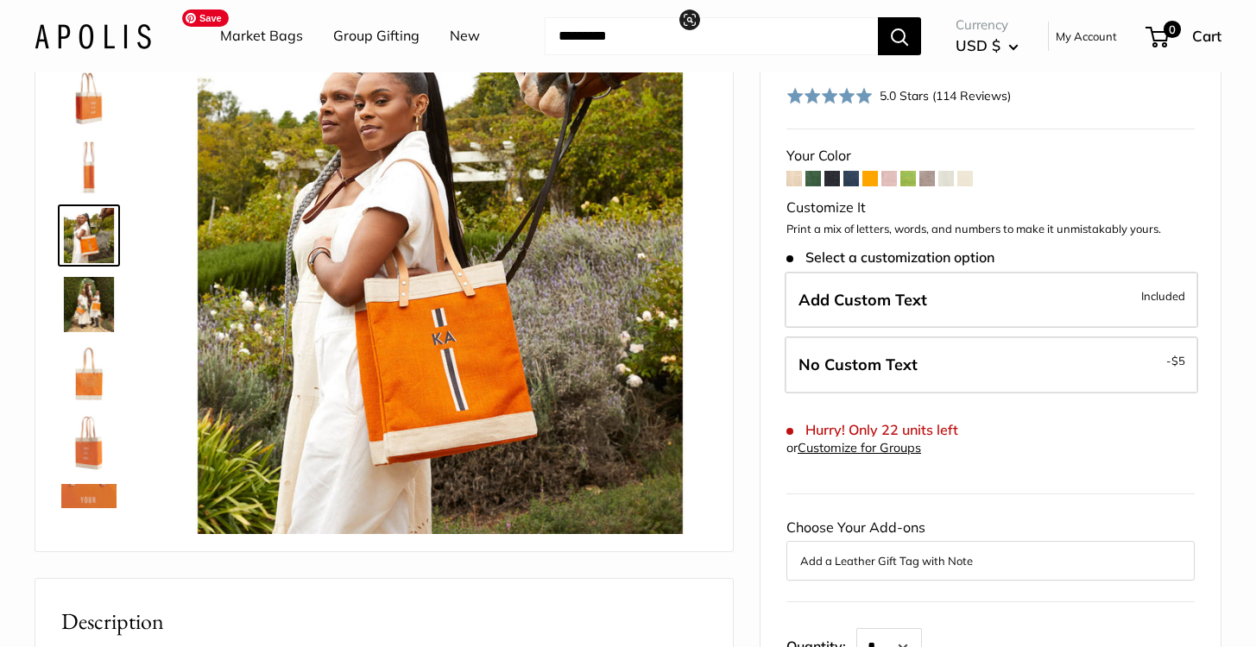
click at [87, 329] on img at bounding box center [88, 304] width 55 height 55
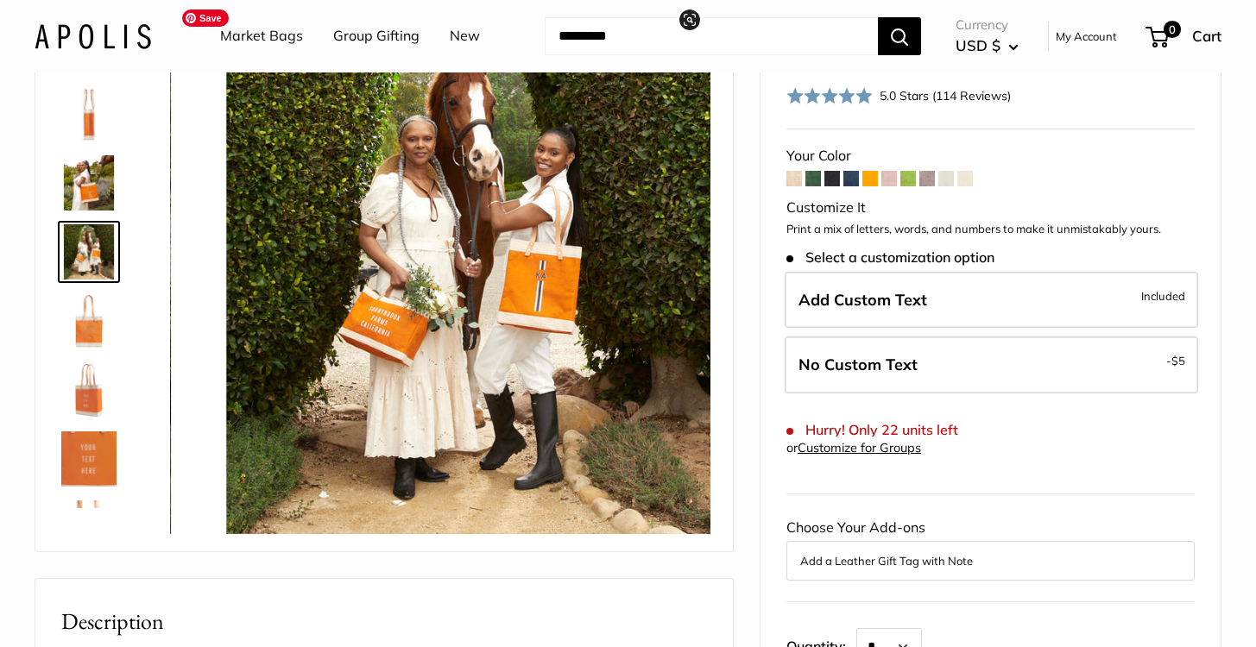
scroll to position [54, 0]
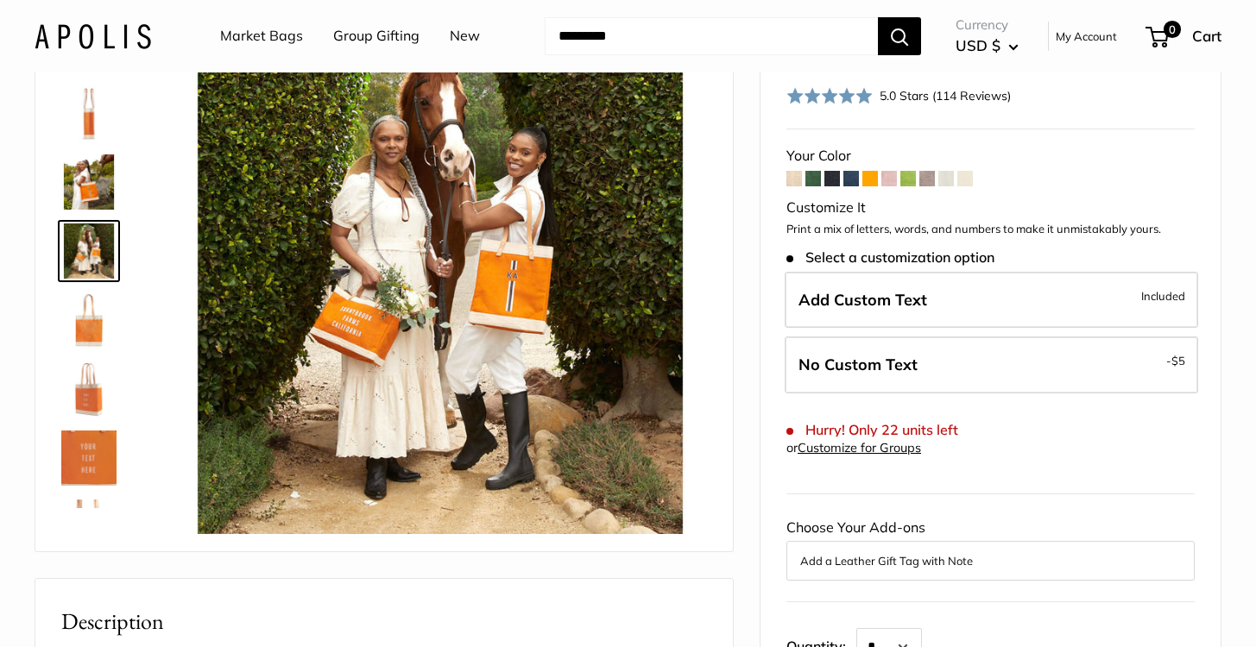
click at [91, 469] on img at bounding box center [88, 458] width 55 height 55
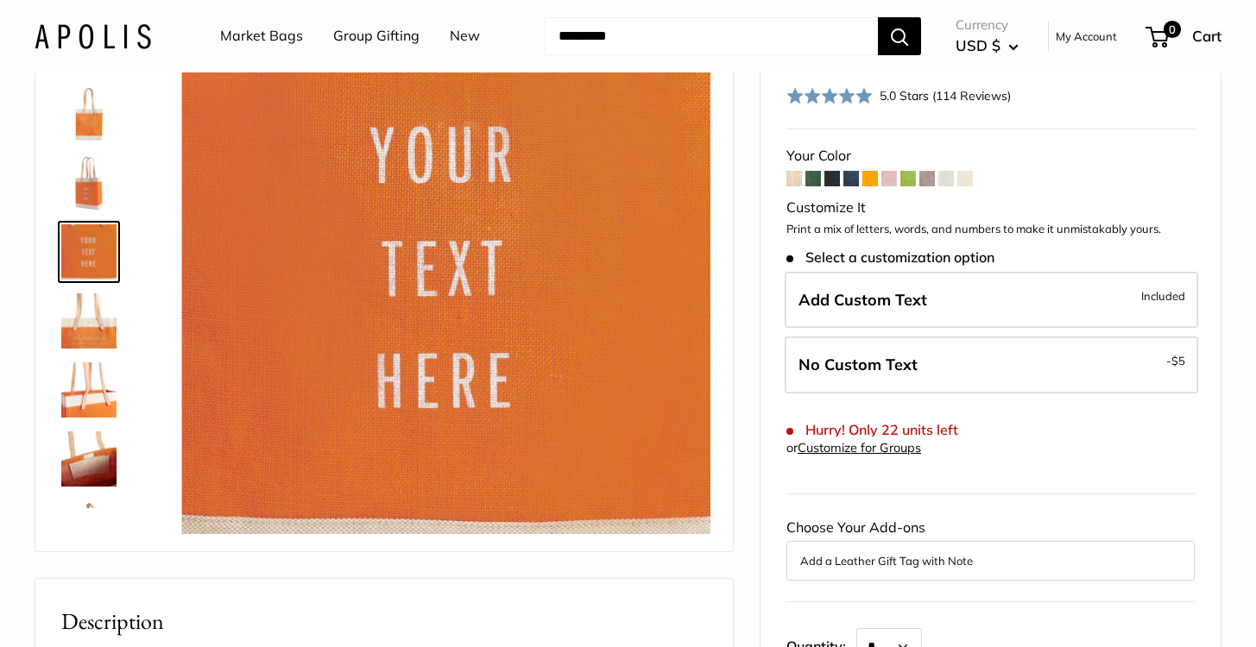
scroll to position [261, 0]
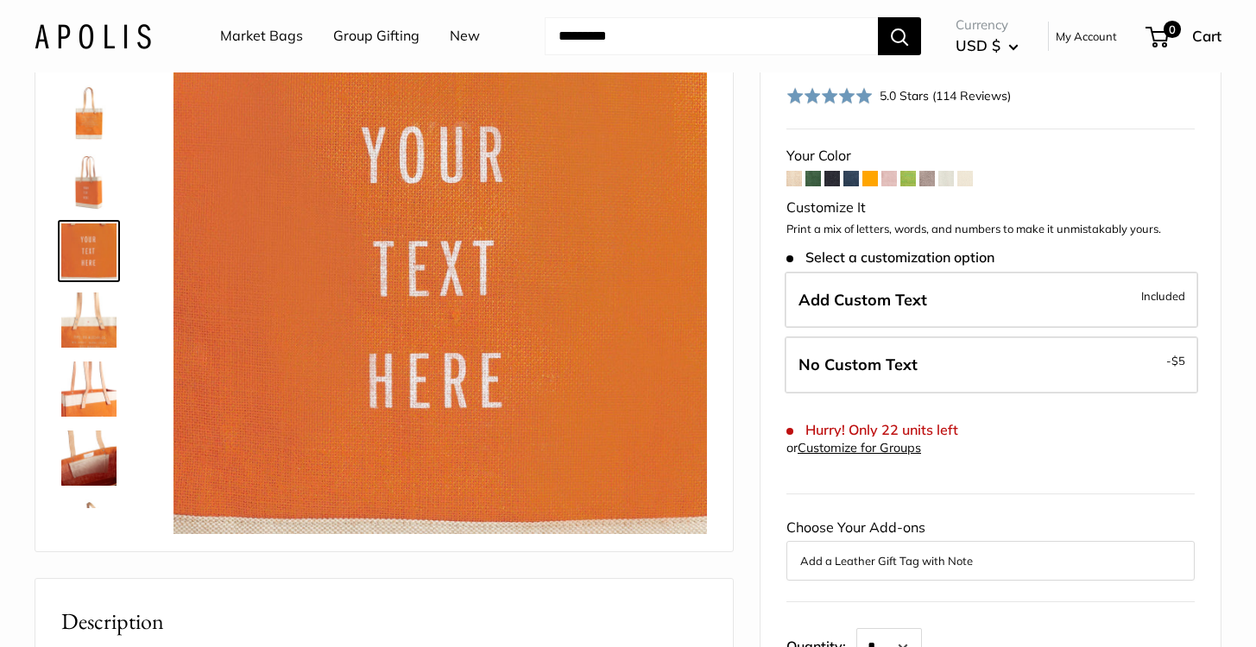
click at [93, 470] on img at bounding box center [88, 458] width 55 height 55
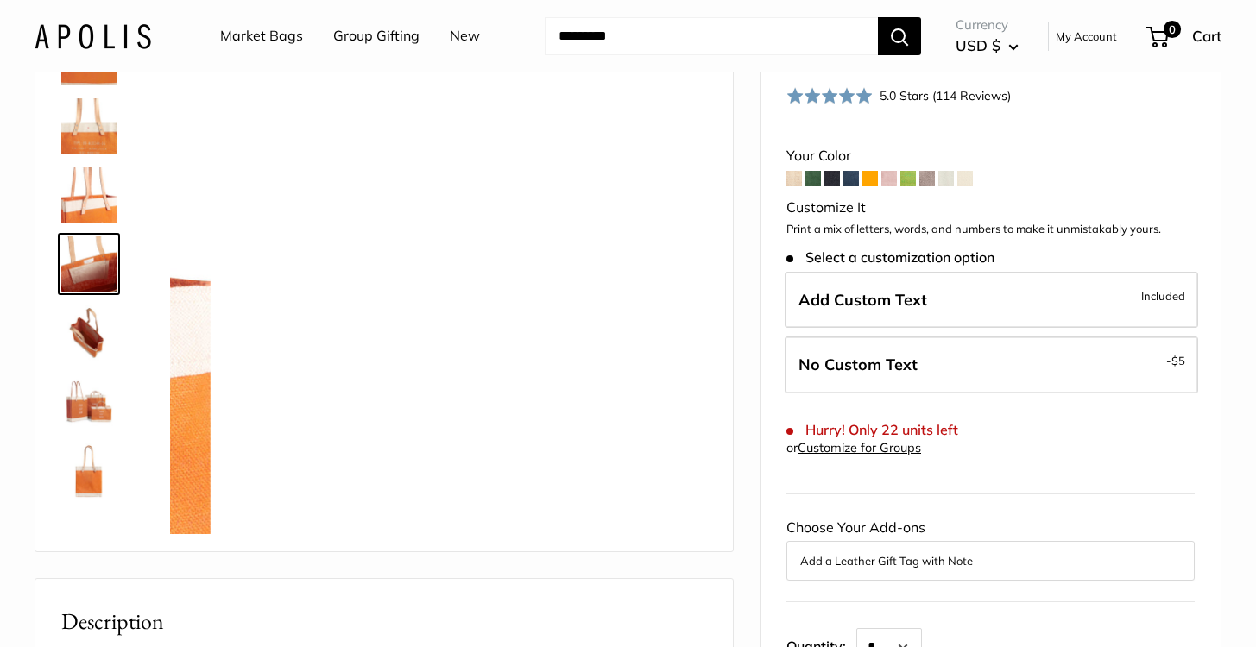
scroll to position [456, 0]
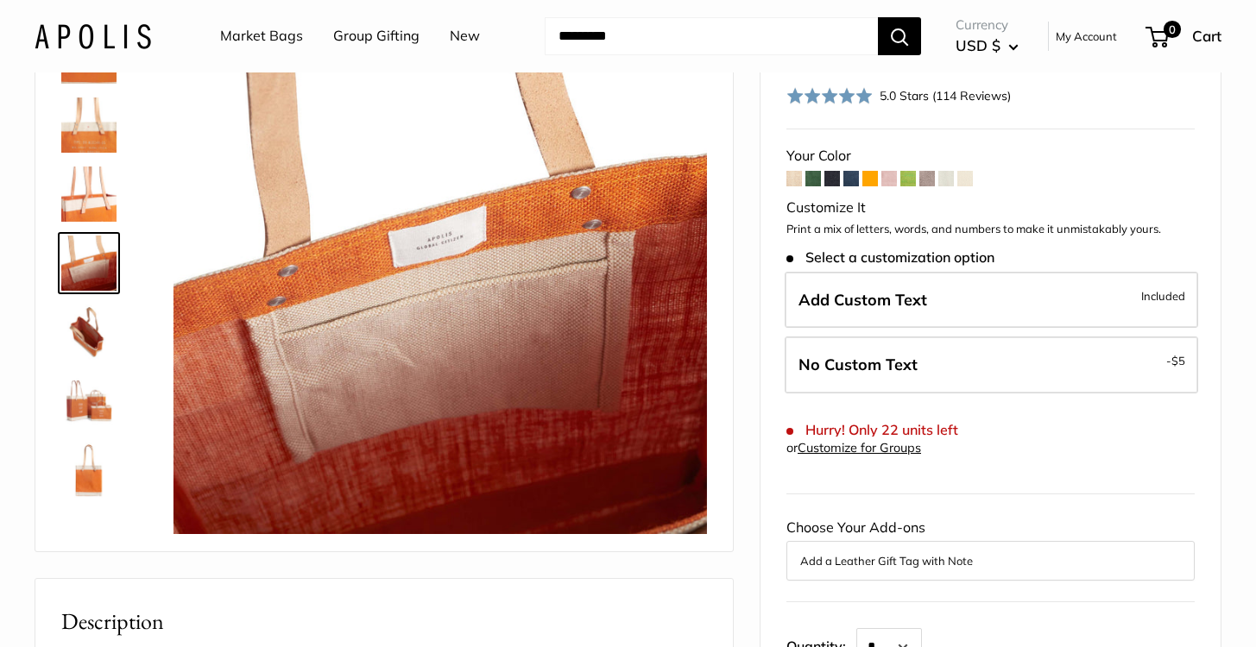
click at [98, 474] on img at bounding box center [88, 470] width 55 height 55
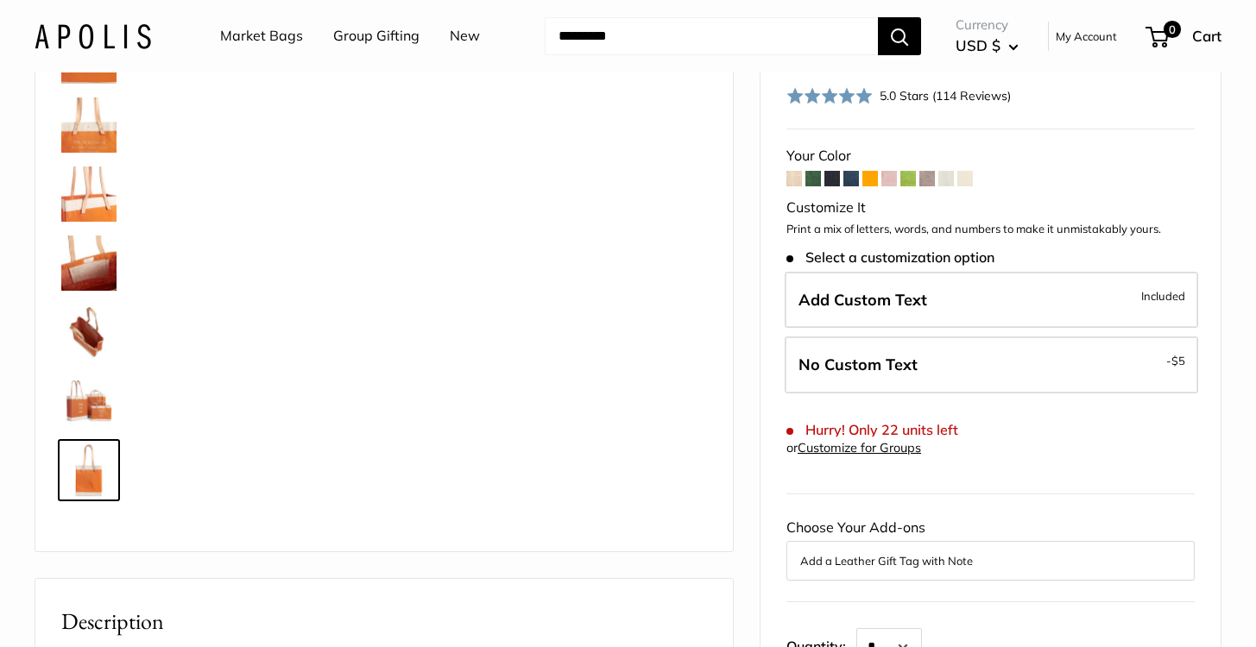
click at [93, 393] on img at bounding box center [88, 401] width 55 height 55
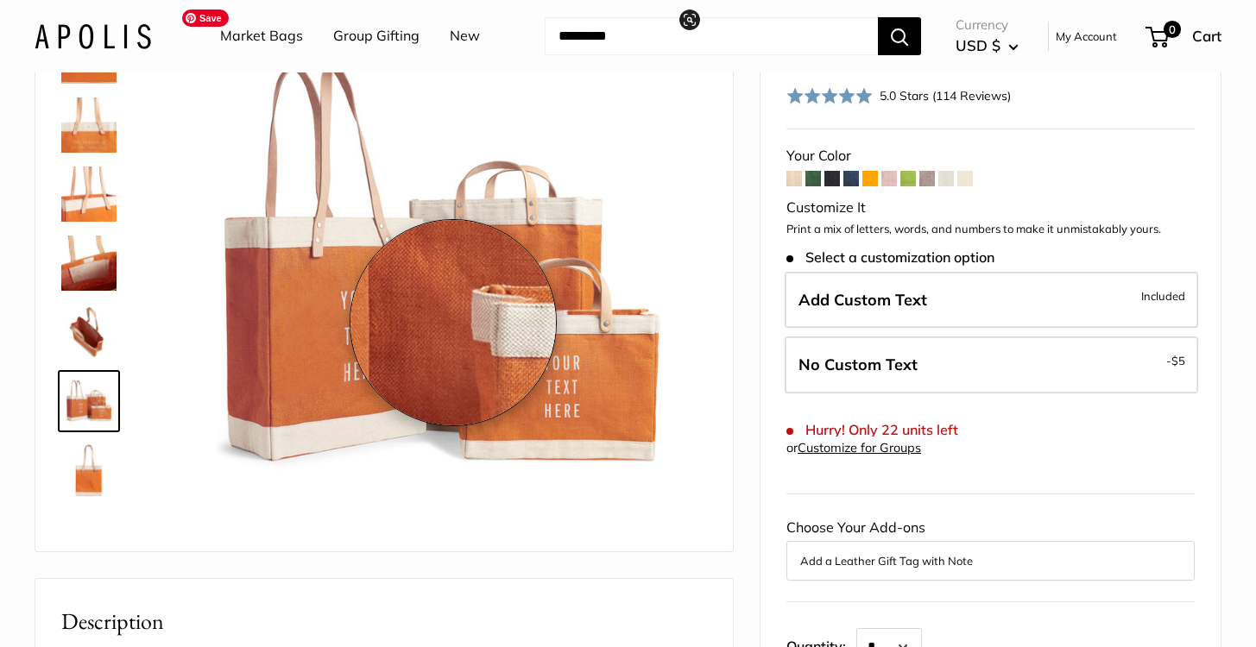
click at [453, 323] on img at bounding box center [439, 267] width 533 height 533
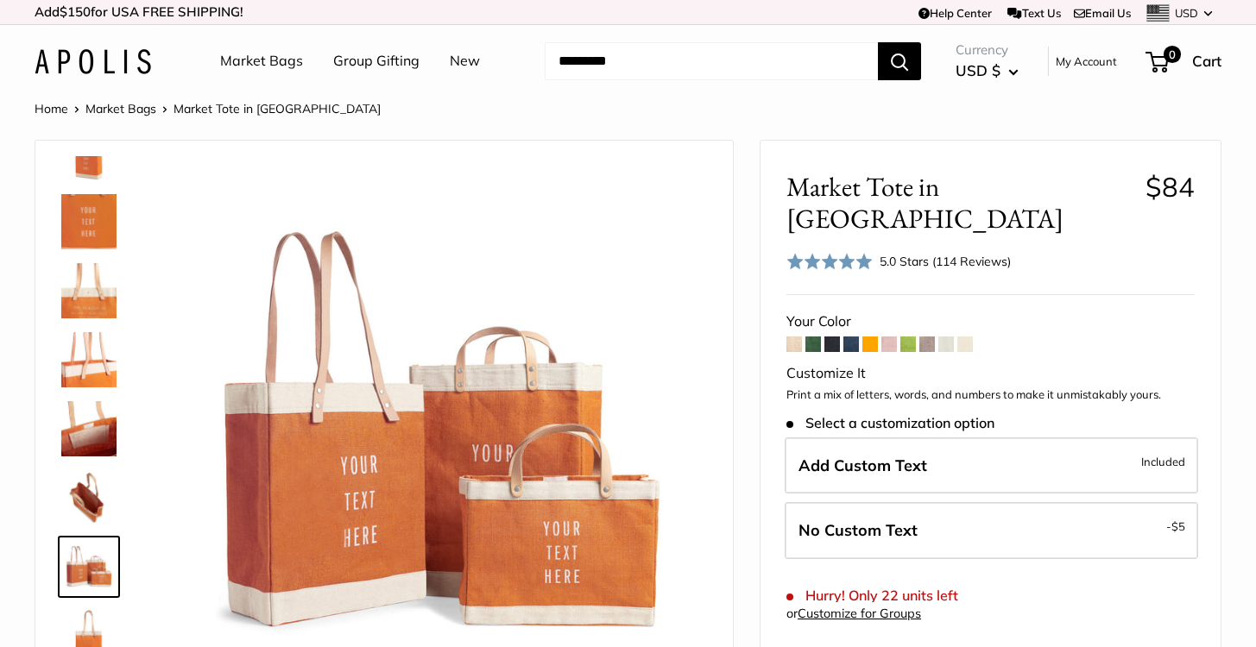
click at [91, 612] on img at bounding box center [88, 635] width 55 height 55
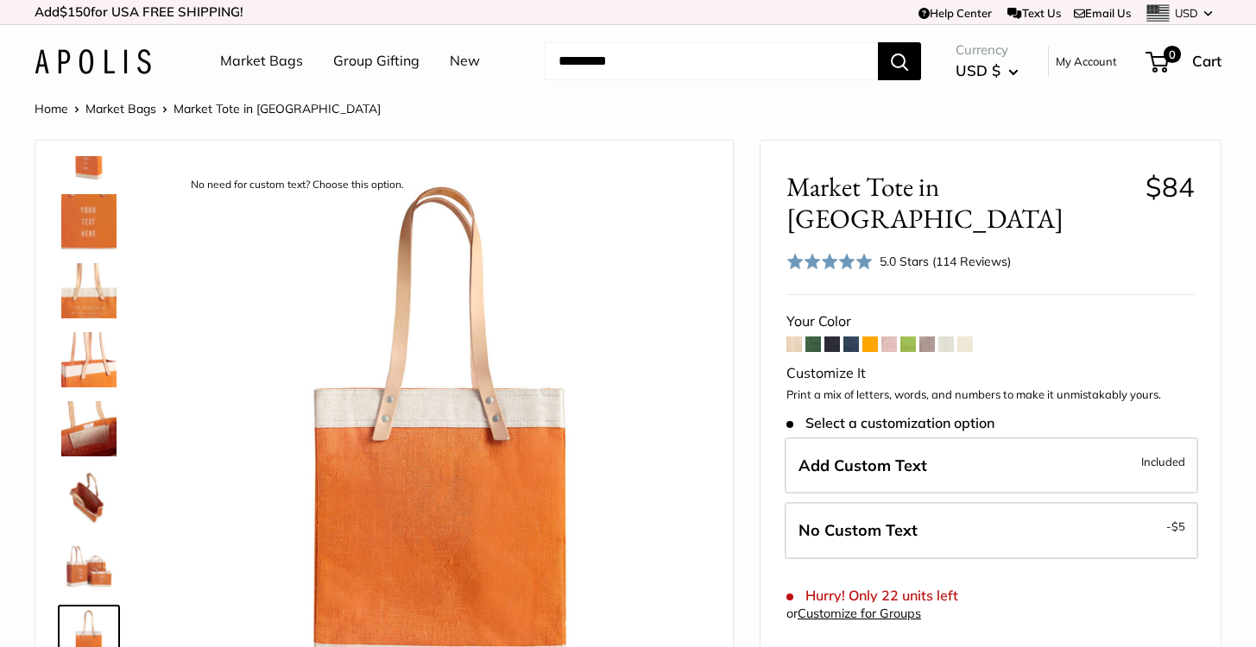
click at [91, 612] on img at bounding box center [88, 635] width 55 height 55
click at [91, 176] on img at bounding box center [88, 152] width 55 height 55
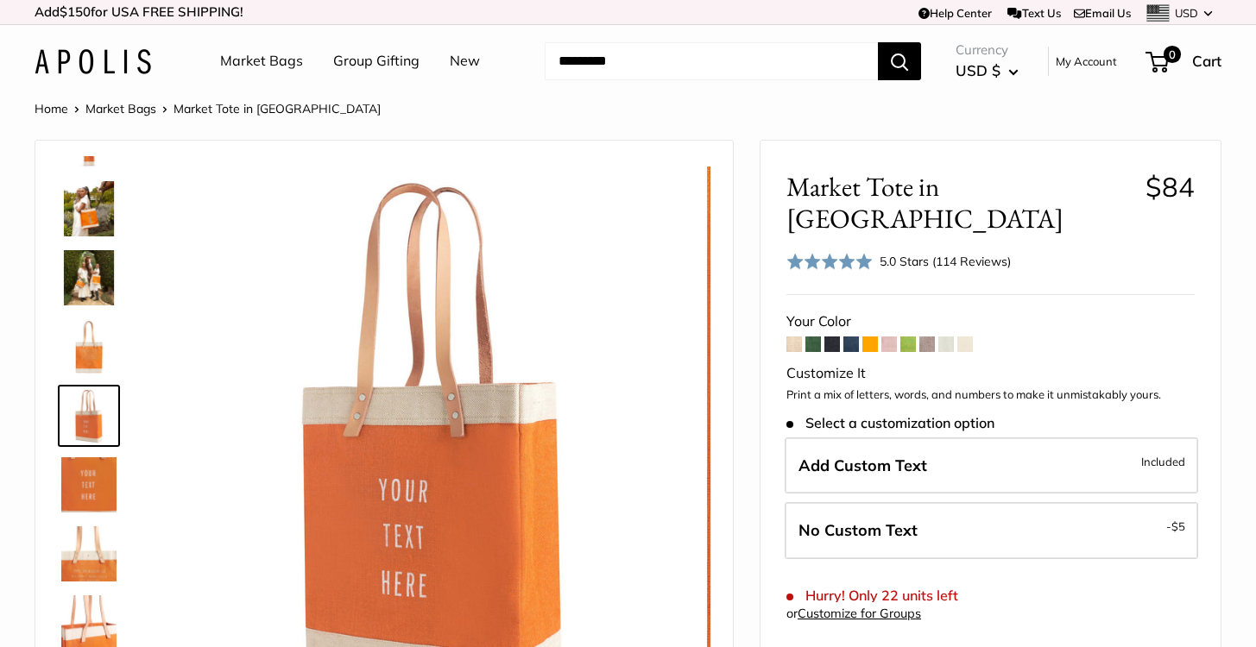
scroll to position [192, 0]
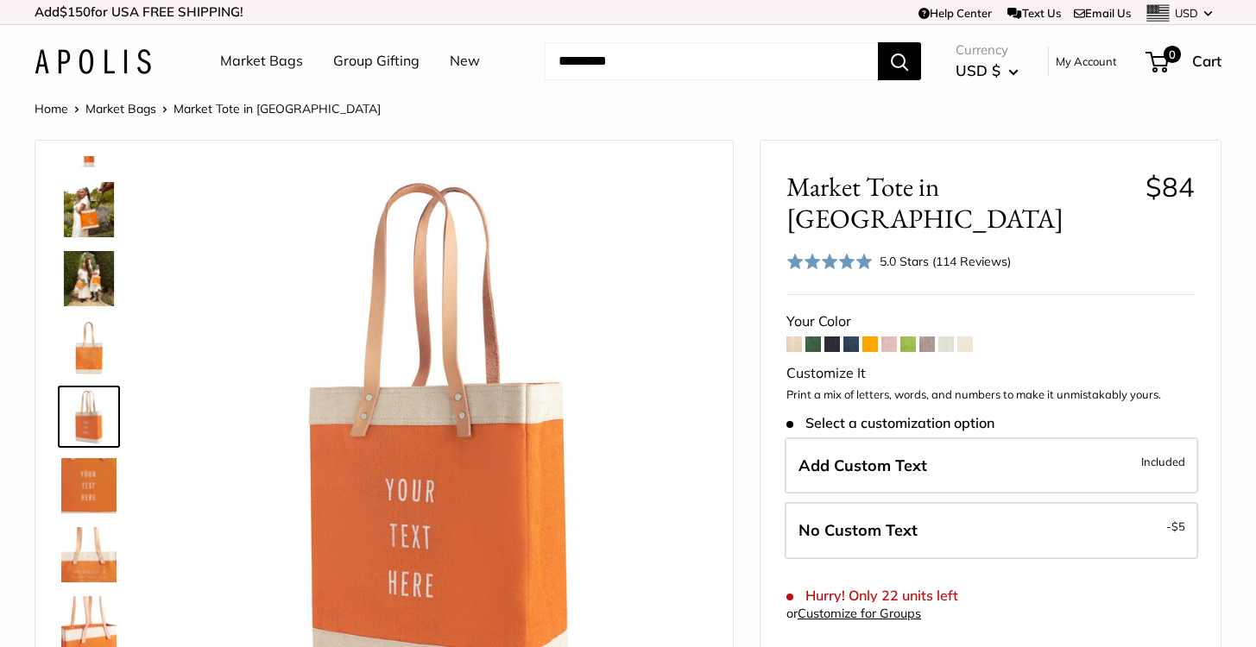
click at [91, 176] on div at bounding box center [95, 415] width 83 height 518
click at [90, 164] on img at bounding box center [88, 140] width 55 height 55
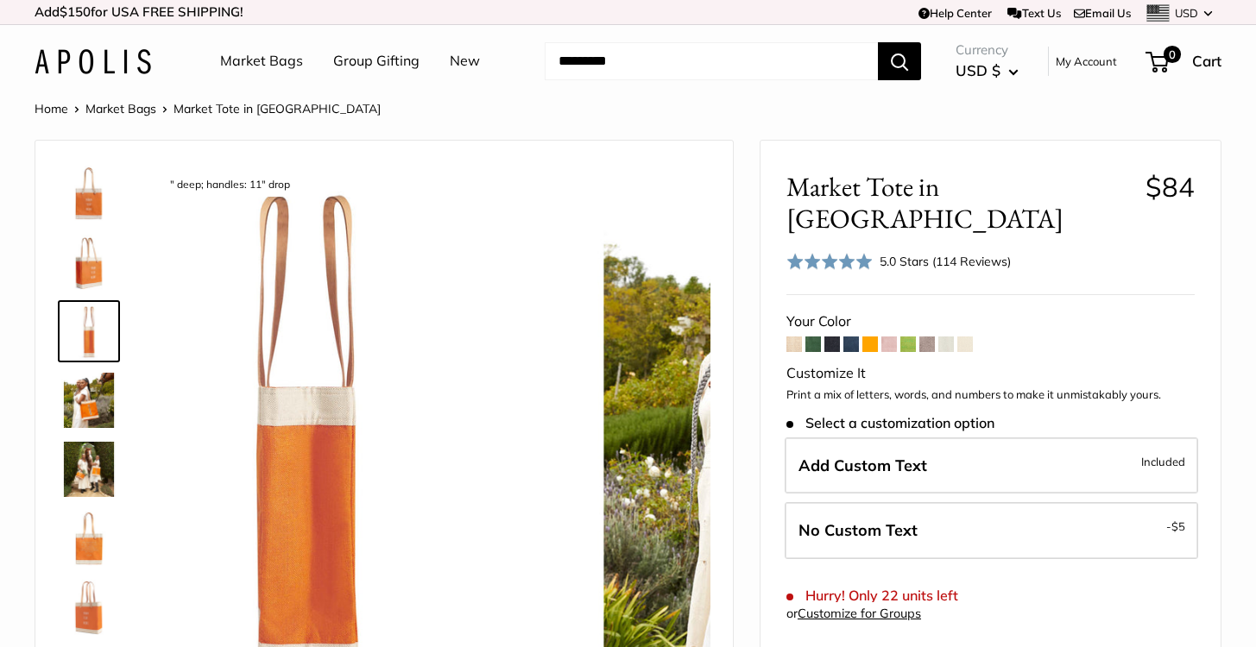
scroll to position [0, 0]
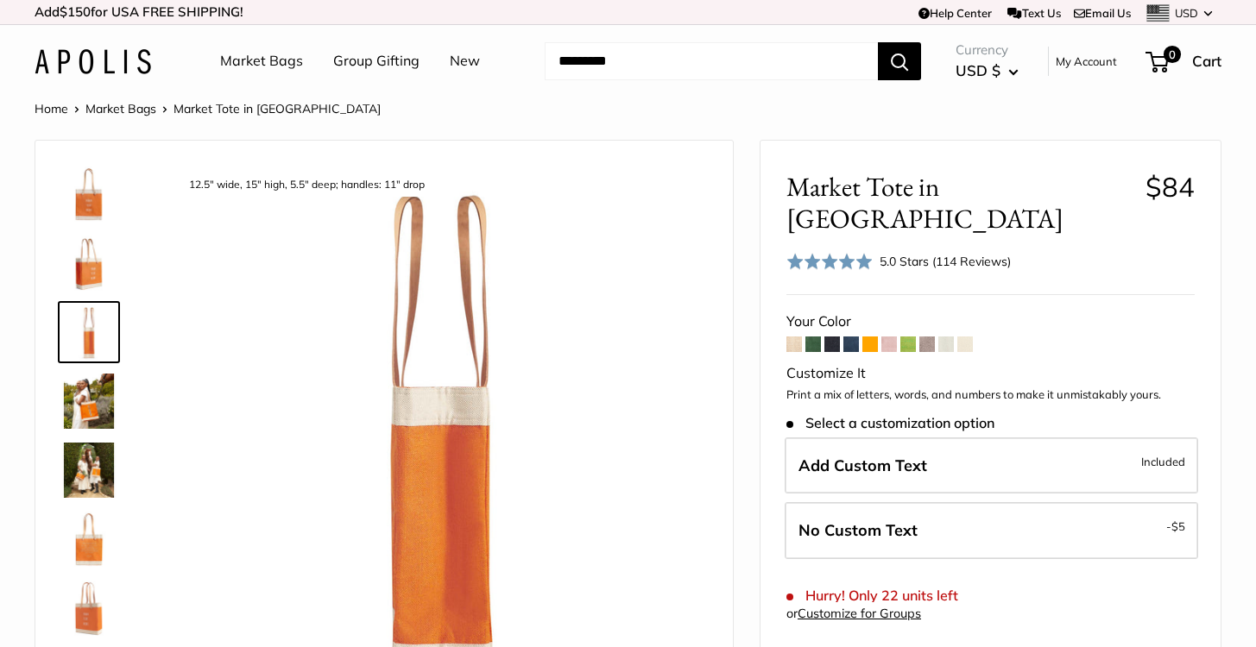
click at [91, 198] on img at bounding box center [88, 194] width 55 height 55
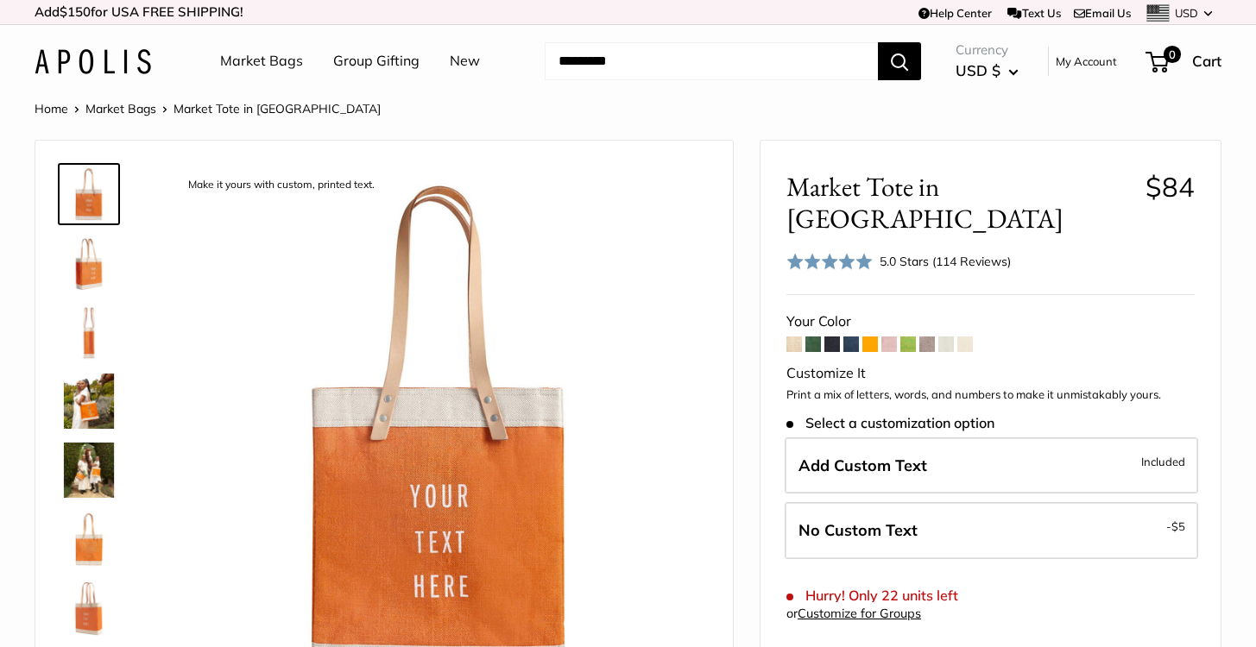
click at [91, 198] on img at bounding box center [88, 194] width 55 height 55
click at [898, 186] on span "Market Tote in [GEOGRAPHIC_DATA]" at bounding box center [959, 203] width 346 height 64
click at [743, 57] on input "Search..." at bounding box center [711, 61] width 333 height 38
click at [282, 63] on link "Market Bags" at bounding box center [261, 61] width 83 height 26
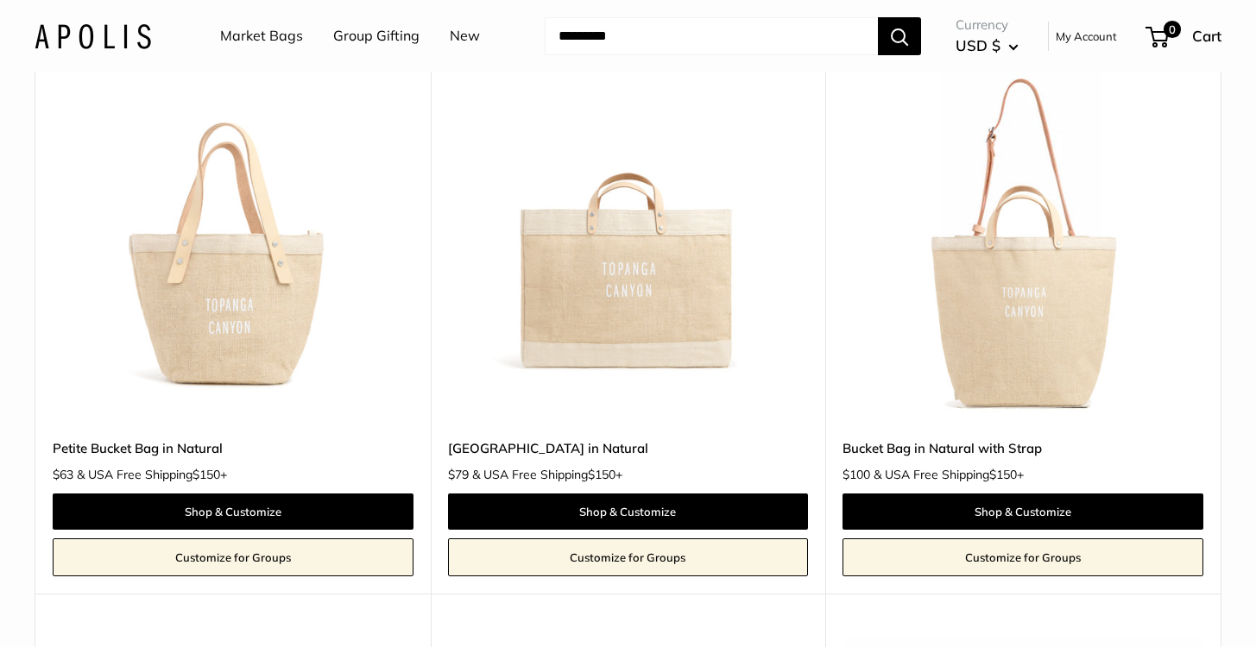
scroll to position [2247, 0]
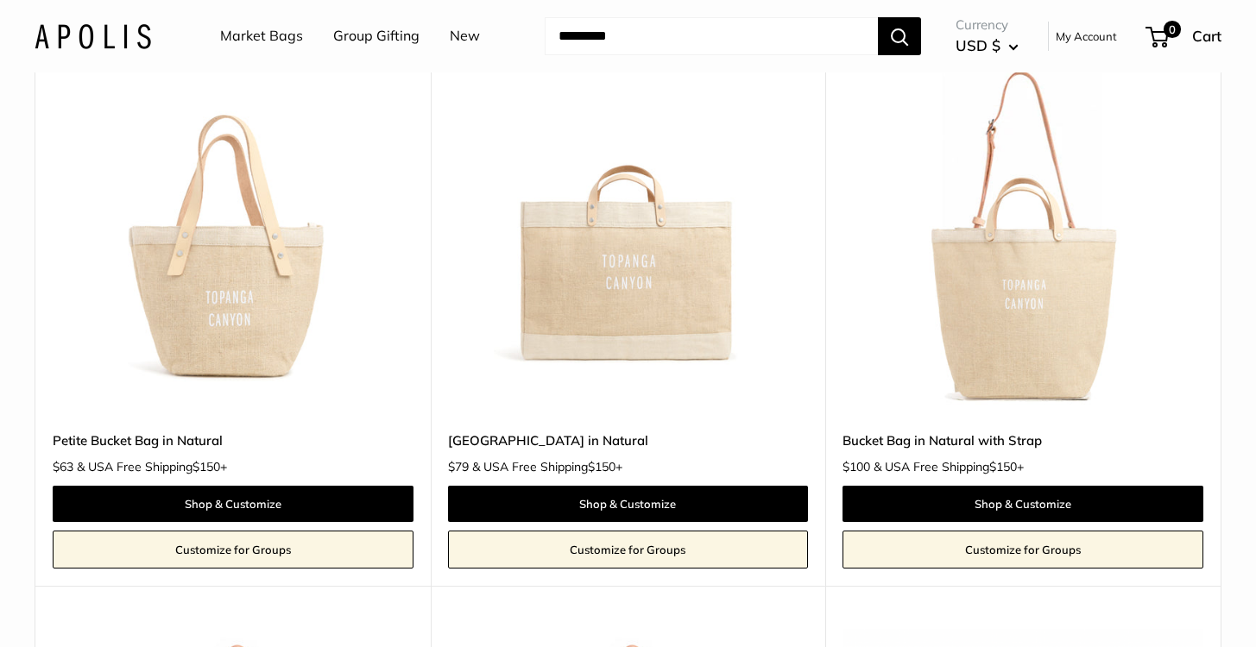
click at [710, 50] on input "Search..." at bounding box center [711, 36] width 333 height 38
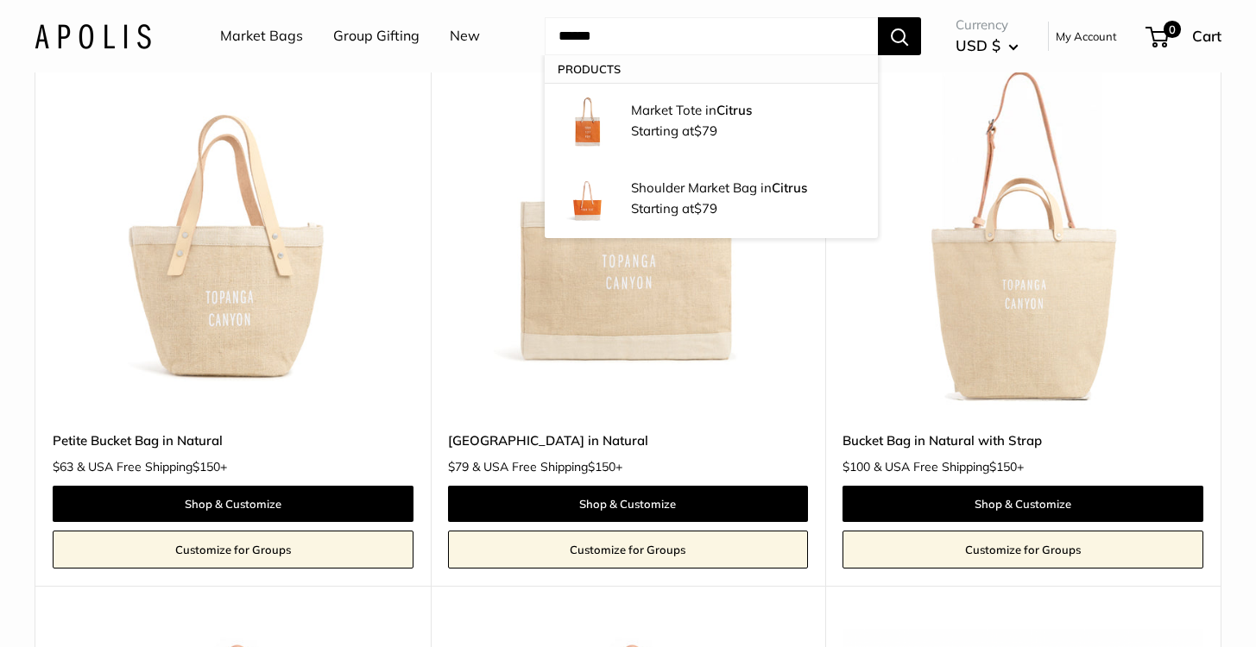
type input "******"
click at [878, 17] on button "Search" at bounding box center [899, 36] width 43 height 38
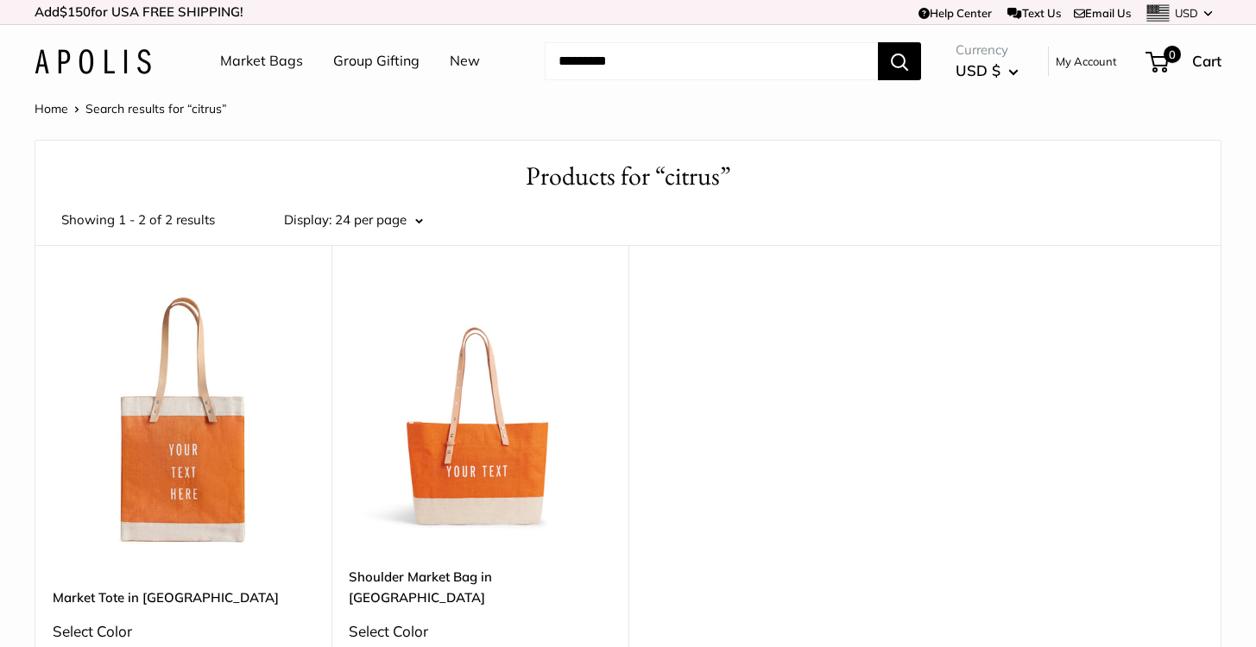
click at [500, 129] on div "Home Search results for “citrus” Products for “citrus” 2 results Showing 1 - 2 …" at bounding box center [628, 398] width 1256 height 601
